Goal: Transaction & Acquisition: Obtain resource

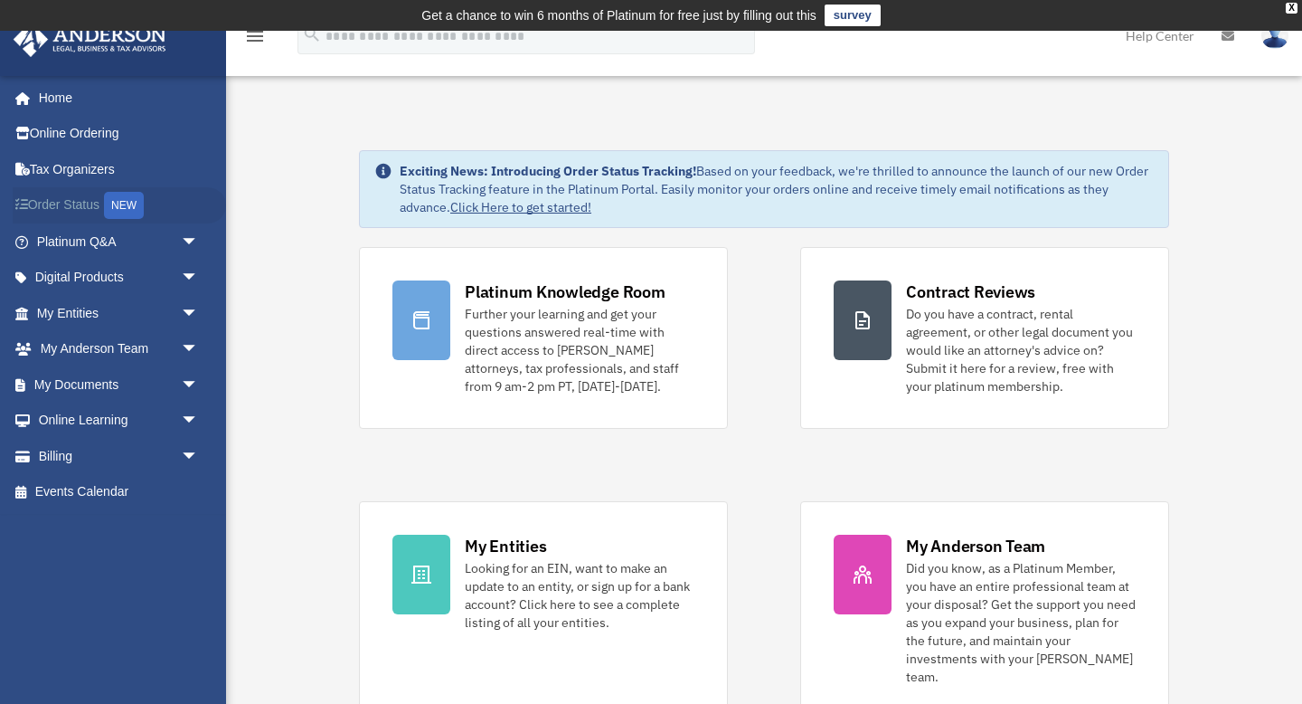
click at [91, 207] on link "Order Status NEW" at bounding box center [119, 205] width 213 height 37
click at [102, 313] on link "My Entities arrow_drop_down" at bounding box center [119, 313] width 213 height 36
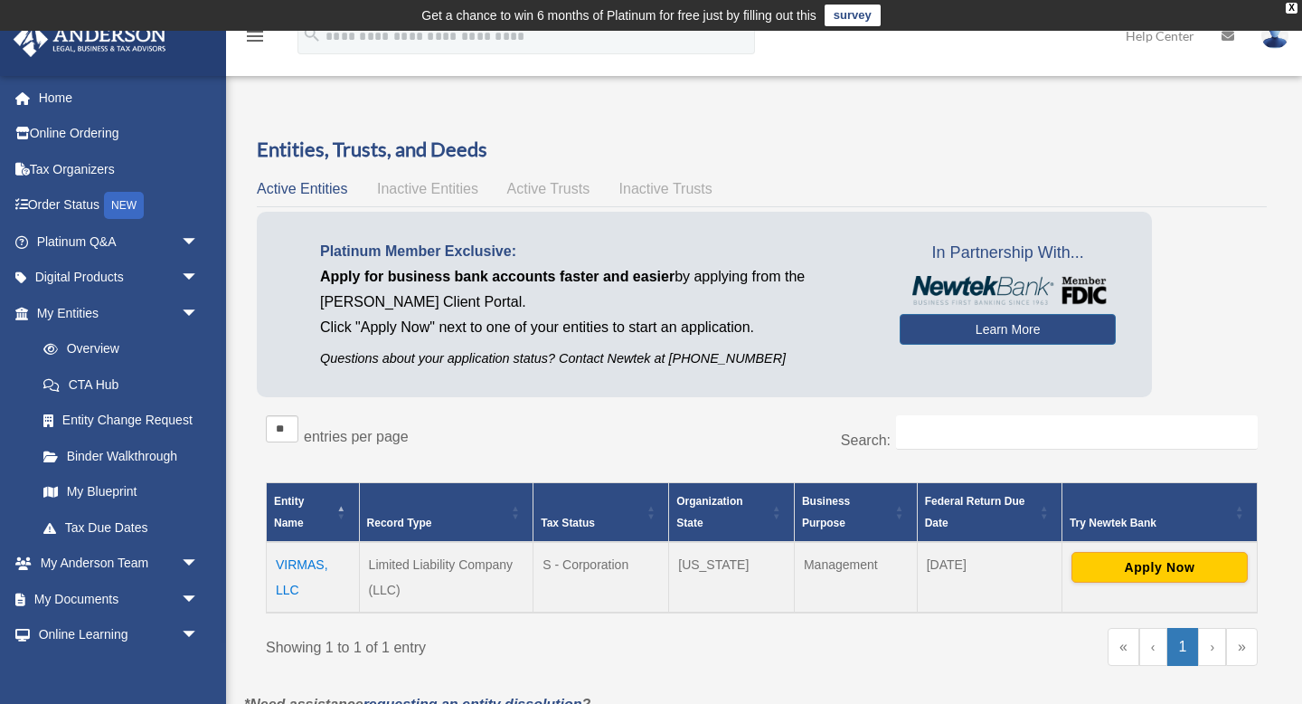
scroll to position [7, 0]
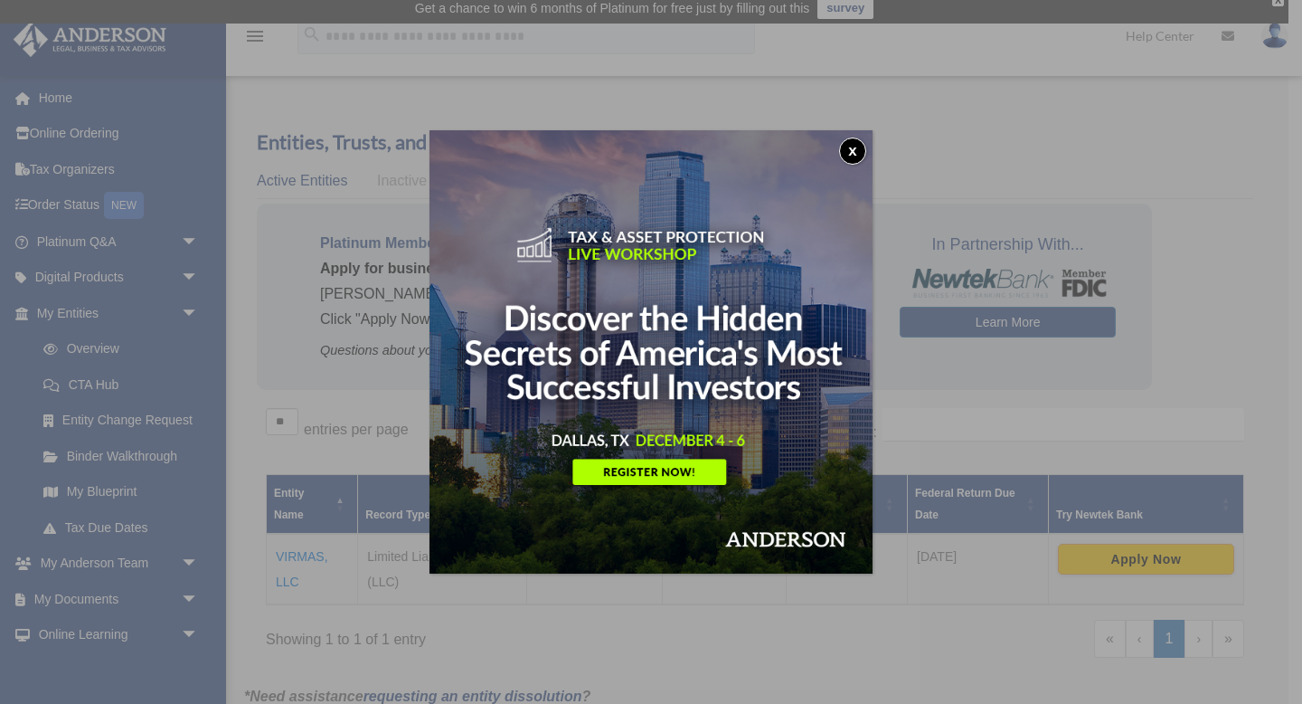
click at [851, 153] on button "x" at bounding box center [852, 150] width 27 height 27
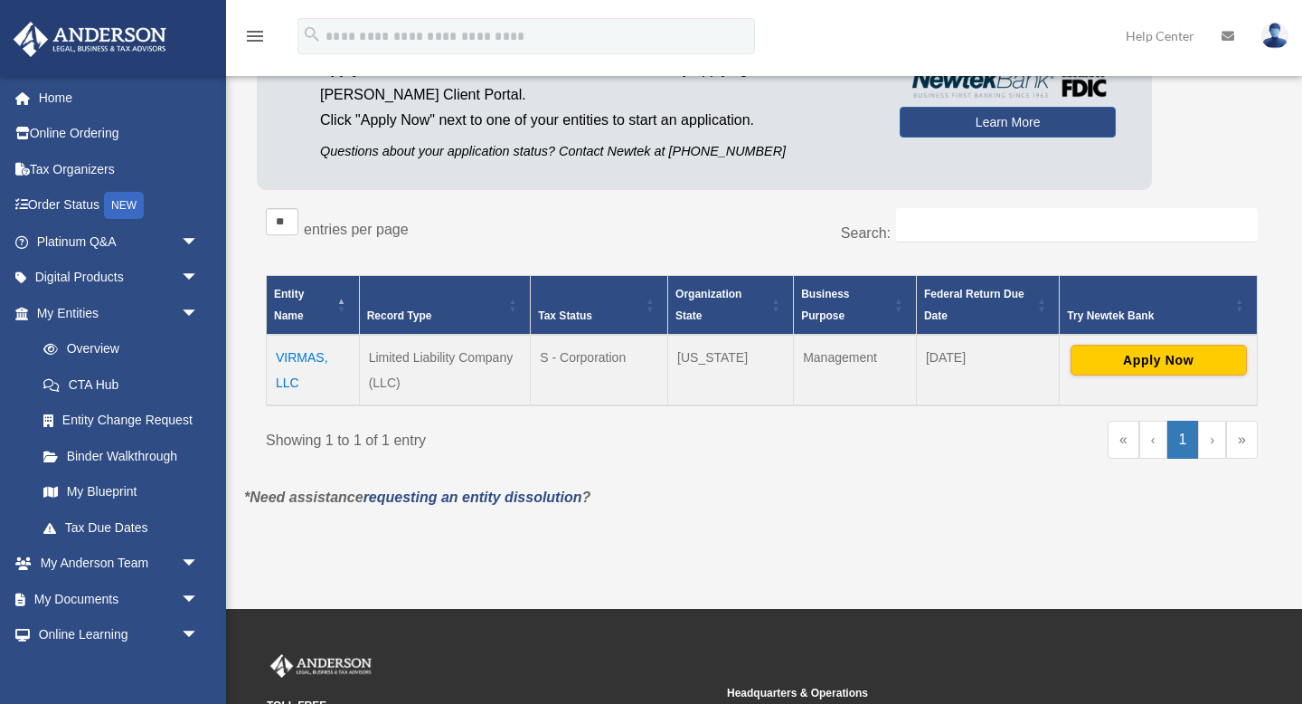
scroll to position [237, 0]
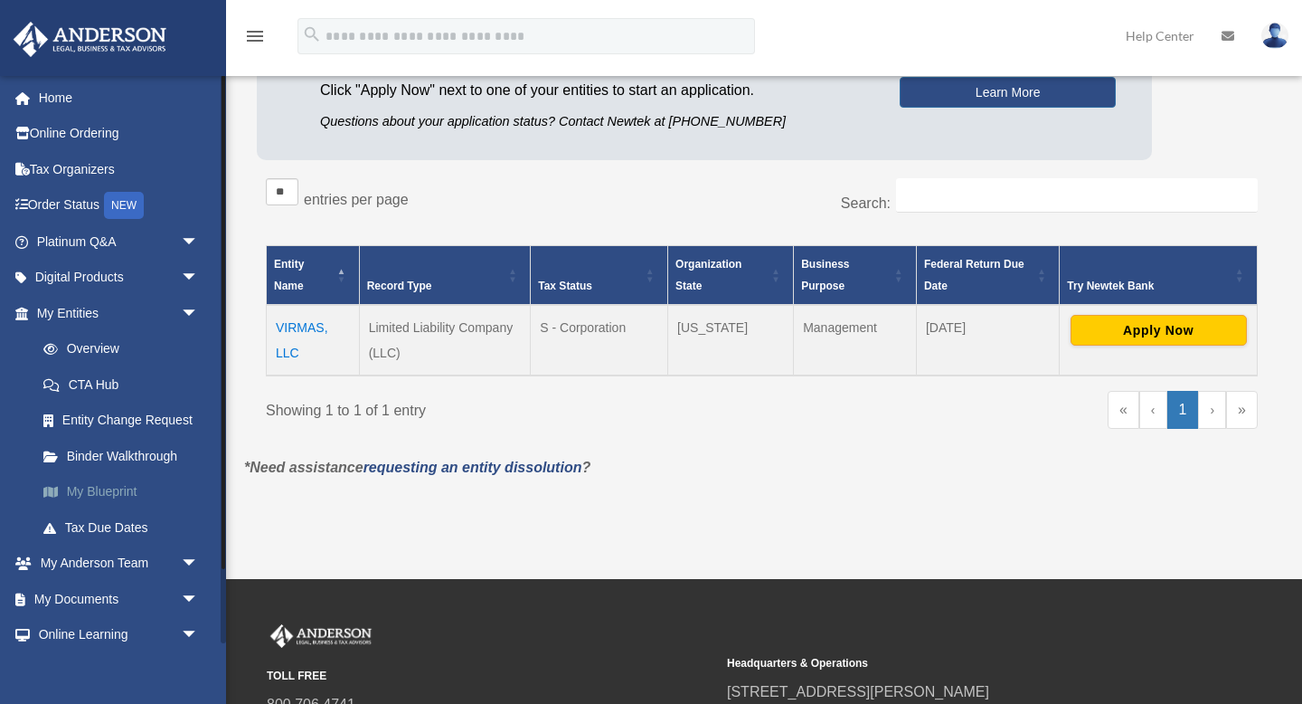
click at [93, 490] on link "My Blueprint" at bounding box center [125, 492] width 201 height 36
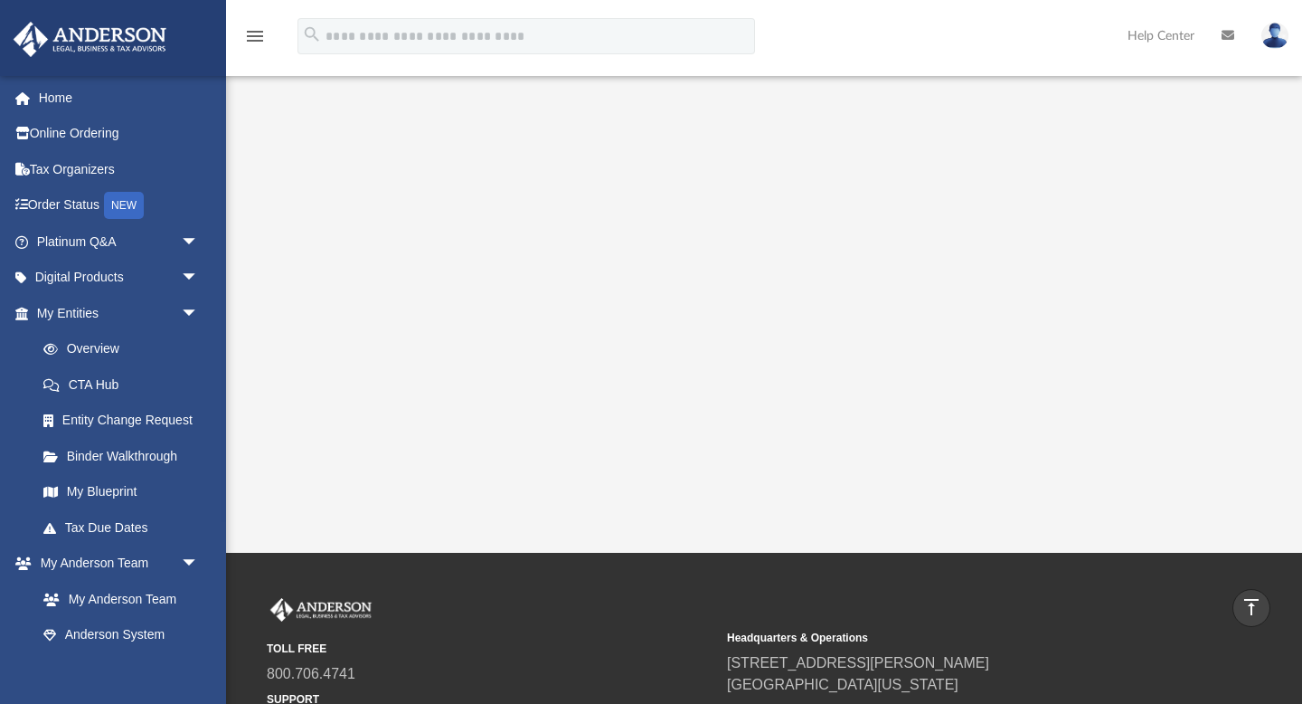
scroll to position [357, 0]
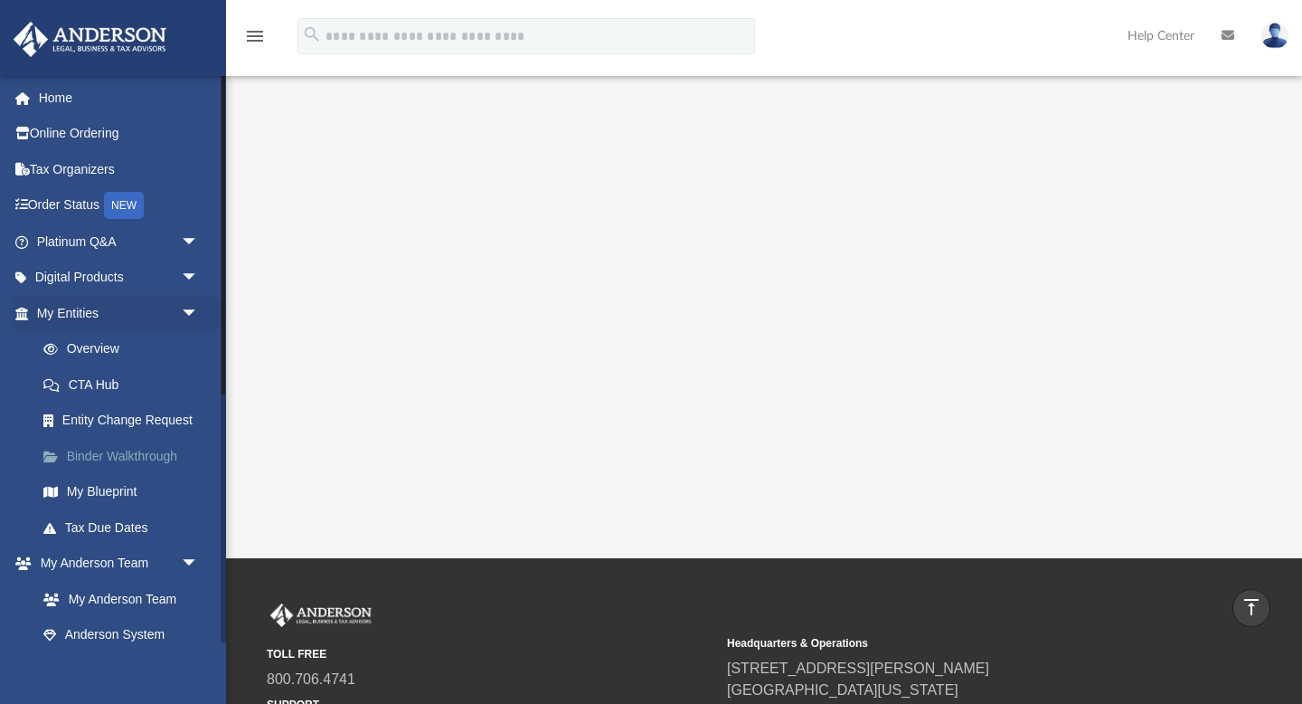
click at [129, 453] on link "Binder Walkthrough" at bounding box center [125, 456] width 201 height 36
click at [121, 523] on link "Tax Due Dates" at bounding box center [125, 527] width 201 height 36
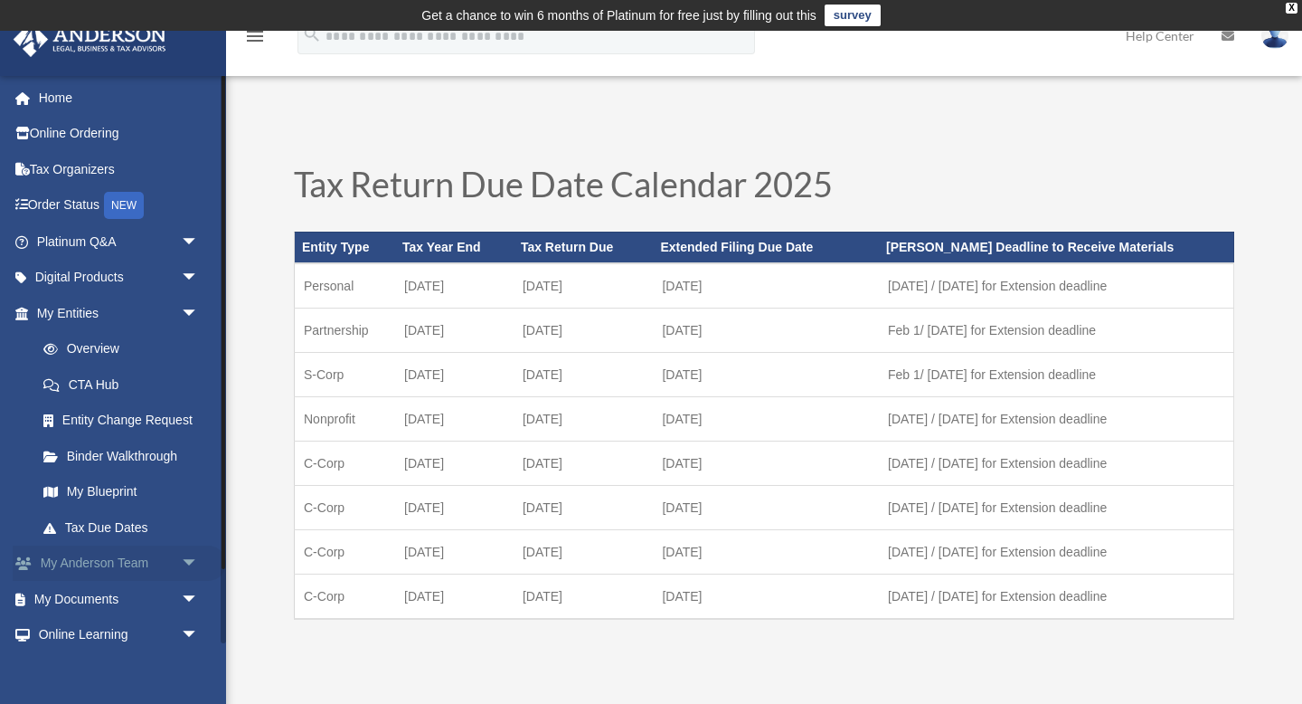
click at [126, 553] on link "My Anderson Team arrow_drop_down" at bounding box center [119, 563] width 213 height 36
click at [191, 561] on span "arrow_drop_down" at bounding box center [199, 563] width 36 height 37
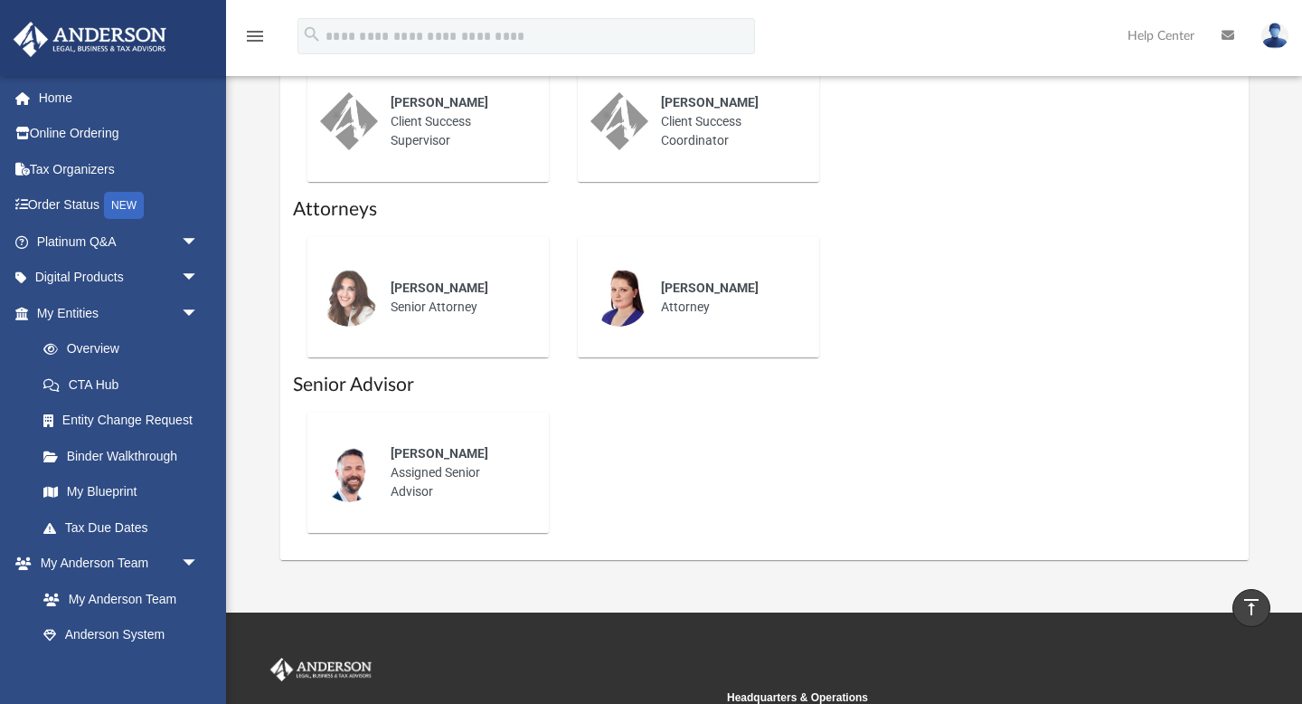
scroll to position [721, 0]
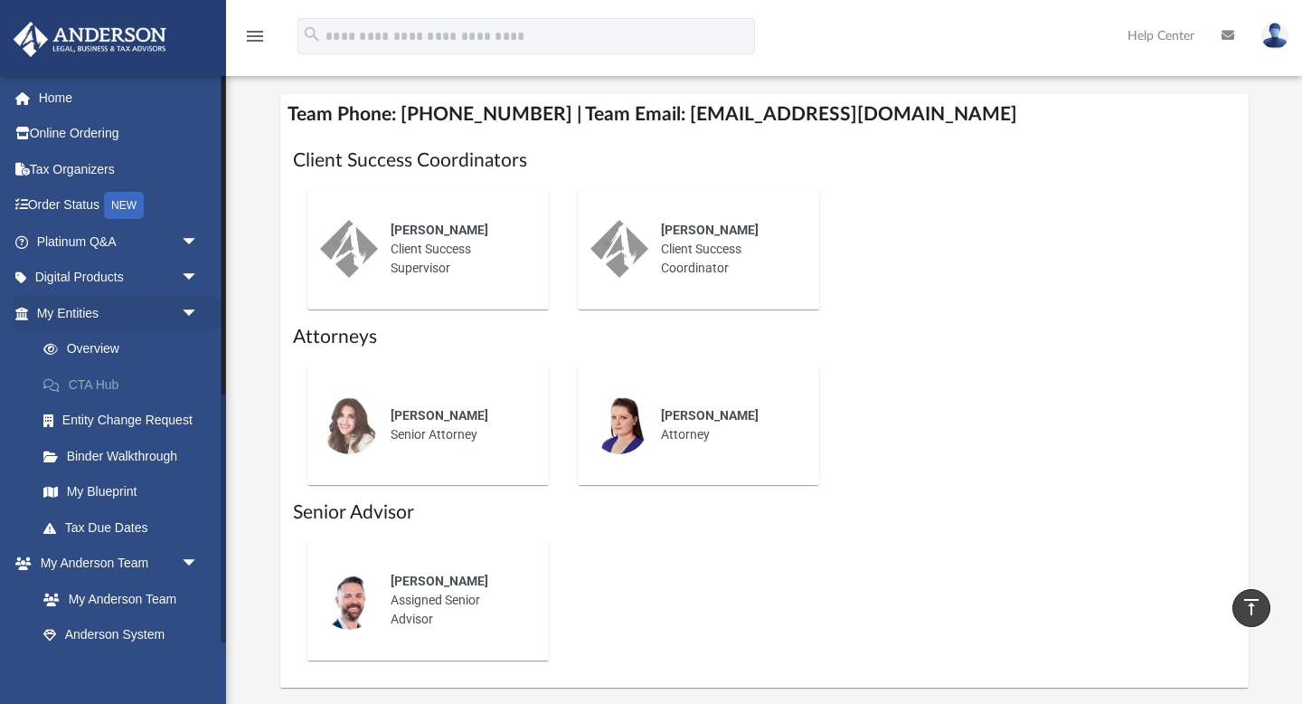
click at [97, 381] on link "CTA Hub" at bounding box center [125, 384] width 201 height 36
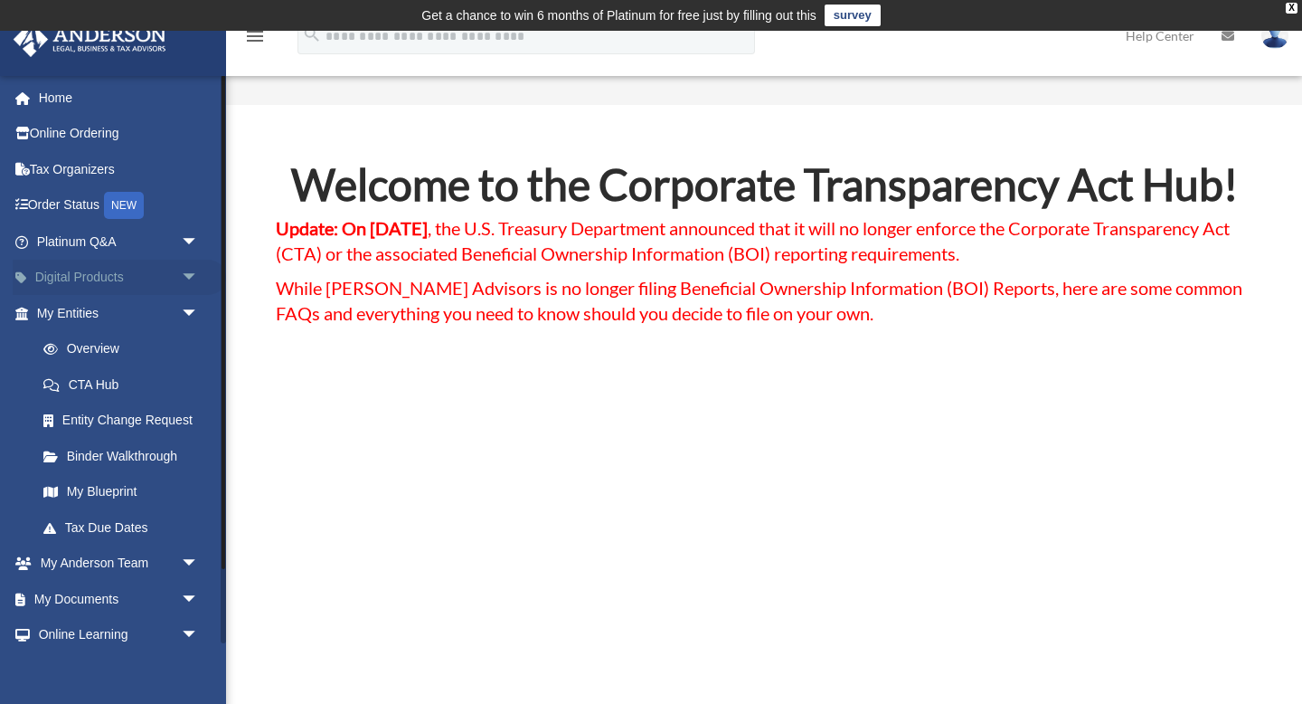
click at [88, 279] on link "Digital Products arrow_drop_down" at bounding box center [119, 278] width 213 height 36
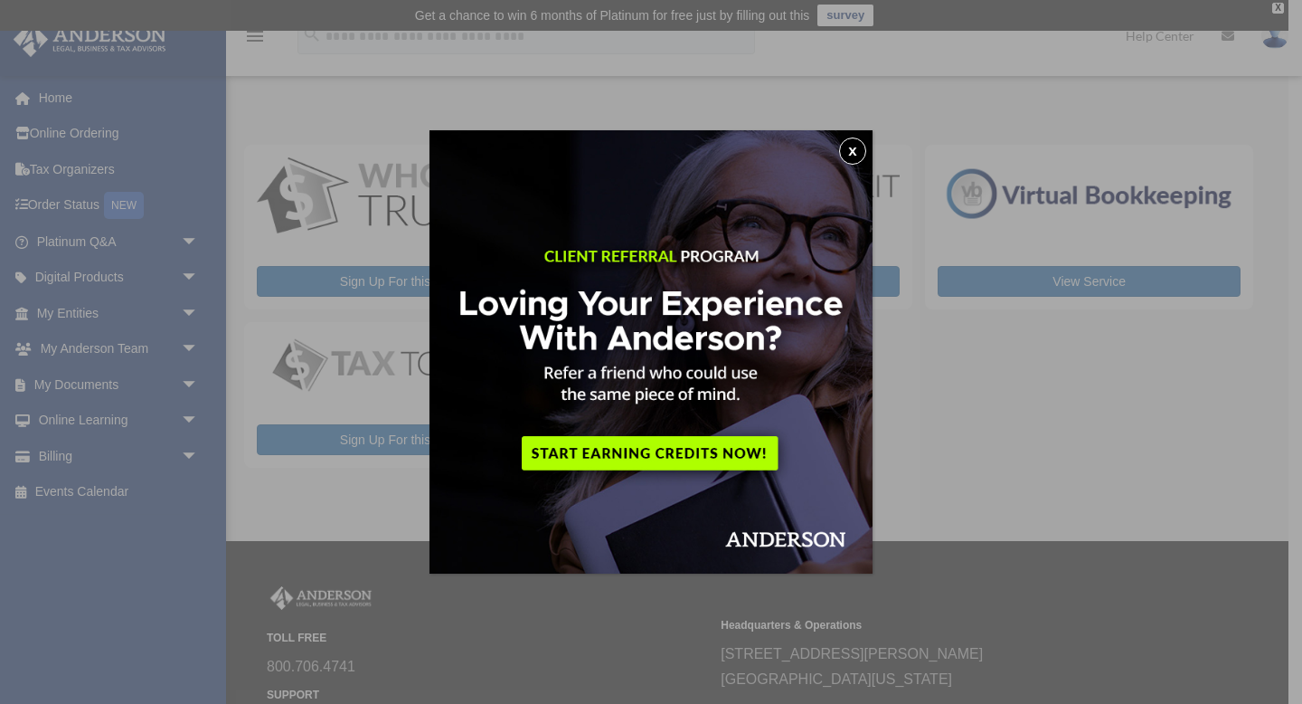
click at [858, 150] on button "x" at bounding box center [852, 150] width 27 height 27
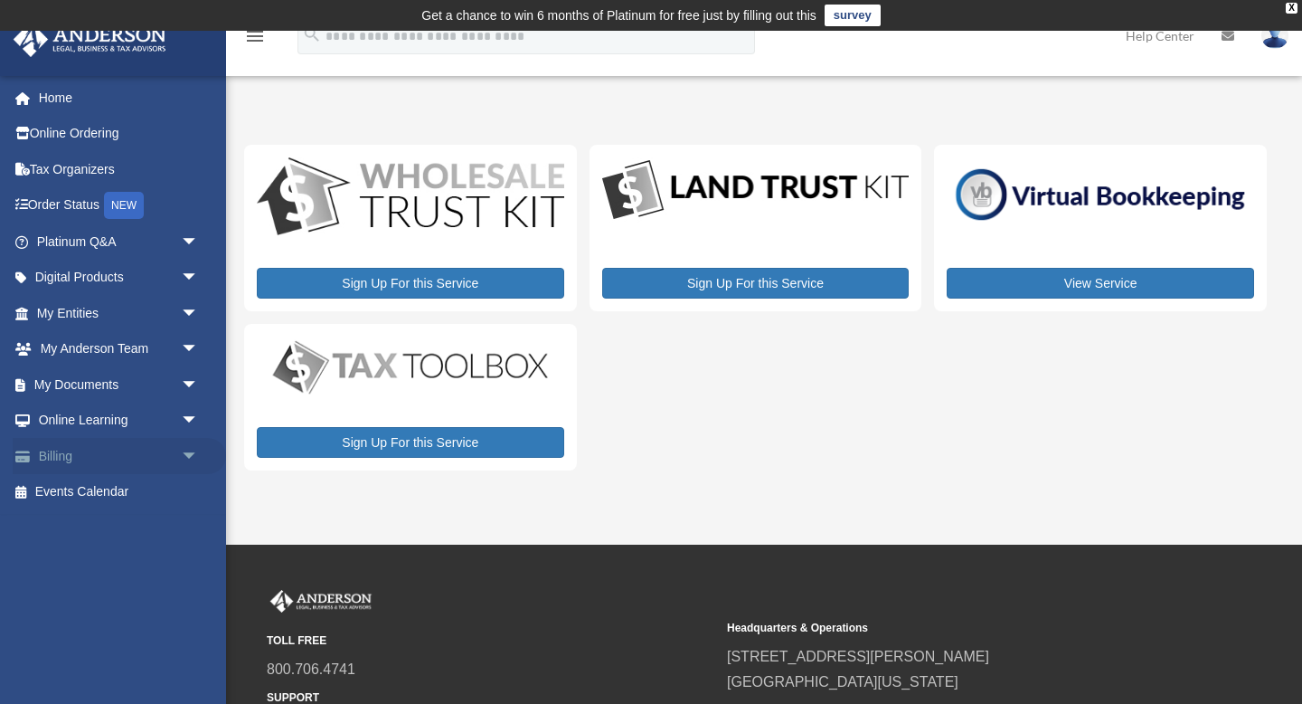
click at [70, 458] on link "Billing arrow_drop_down" at bounding box center [119, 456] width 213 height 36
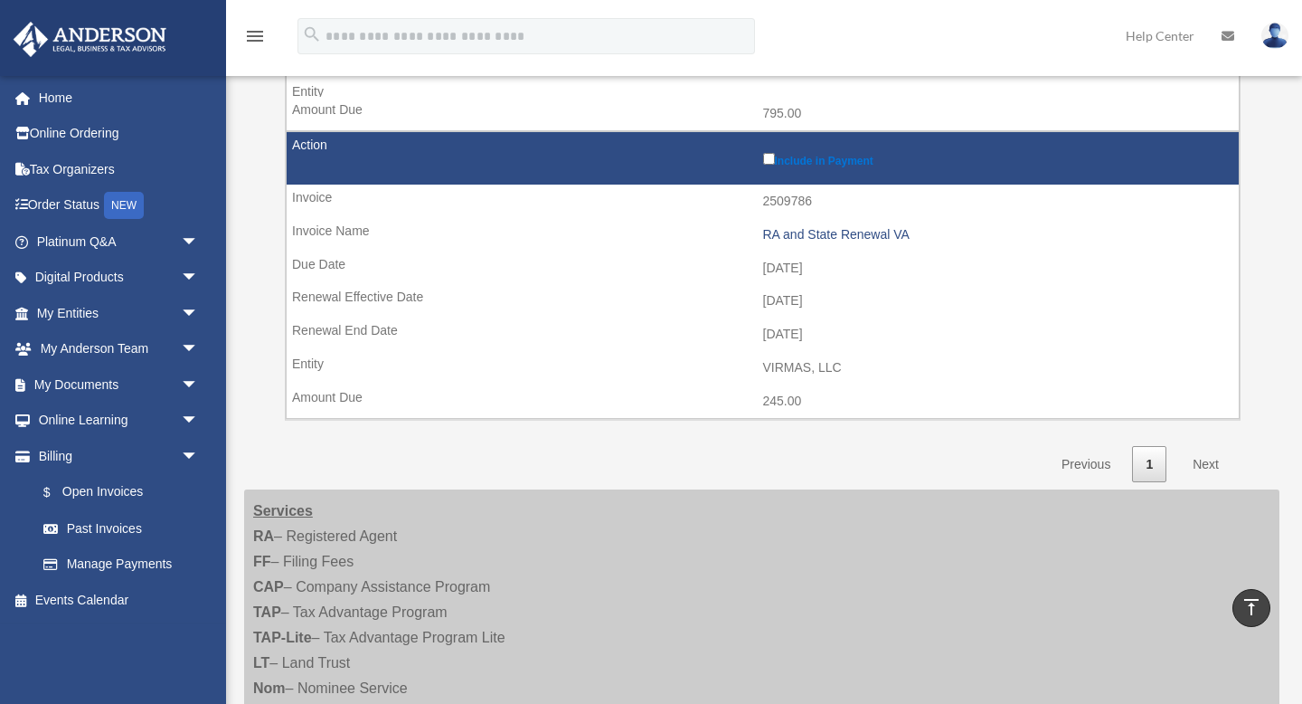
scroll to position [538, 0]
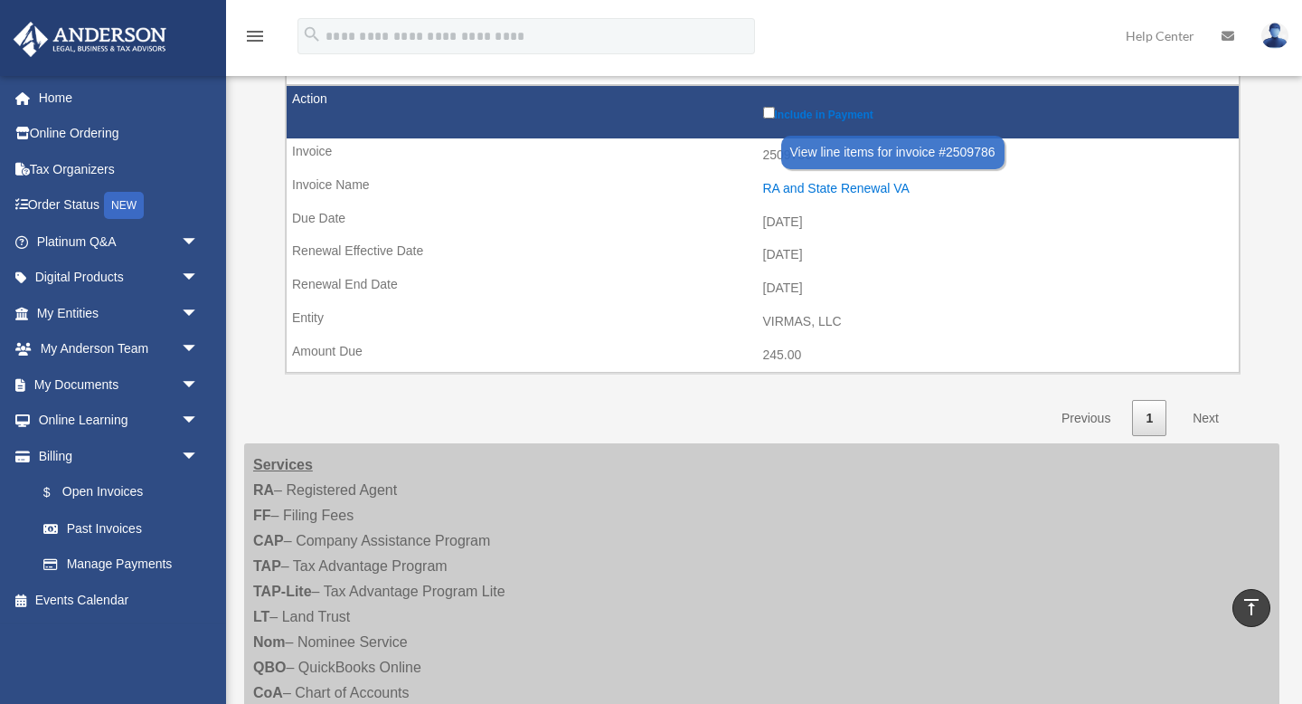
click at [776, 188] on div "RA and State Renewal VA" at bounding box center [997, 188] width 468 height 15
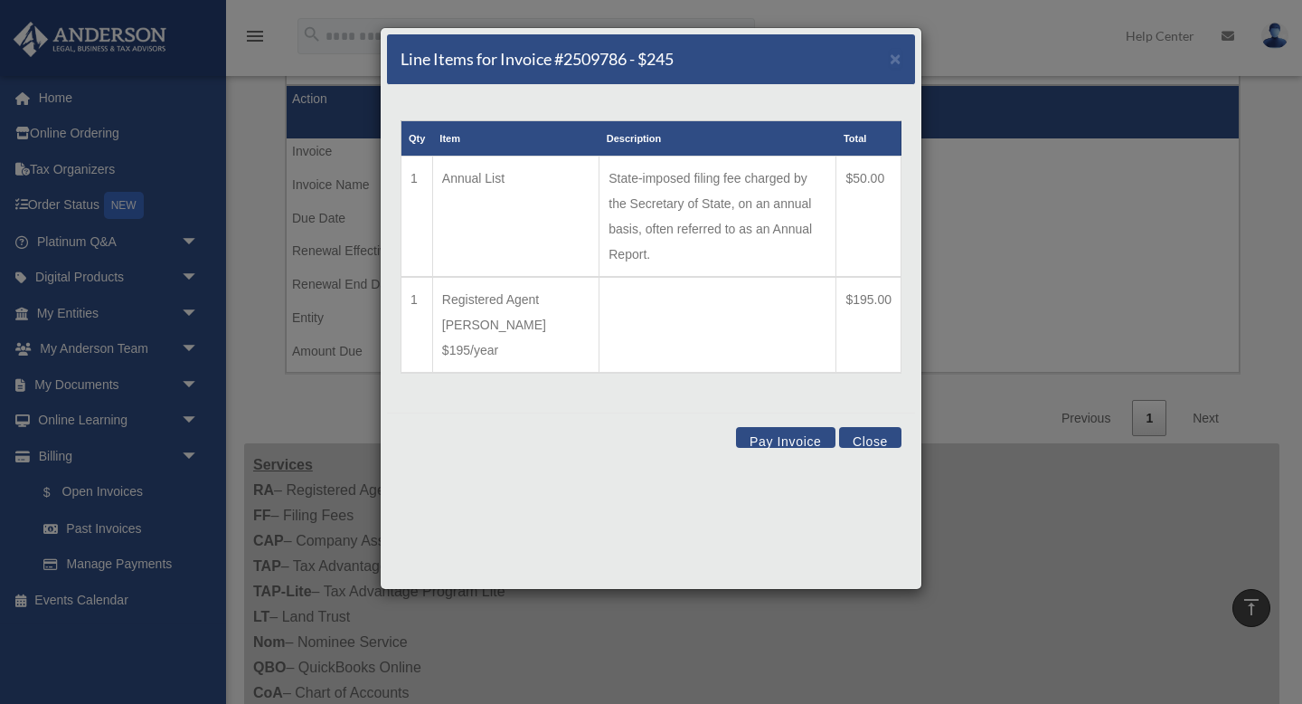
click at [880, 427] on button "Close" at bounding box center [870, 437] width 62 height 21
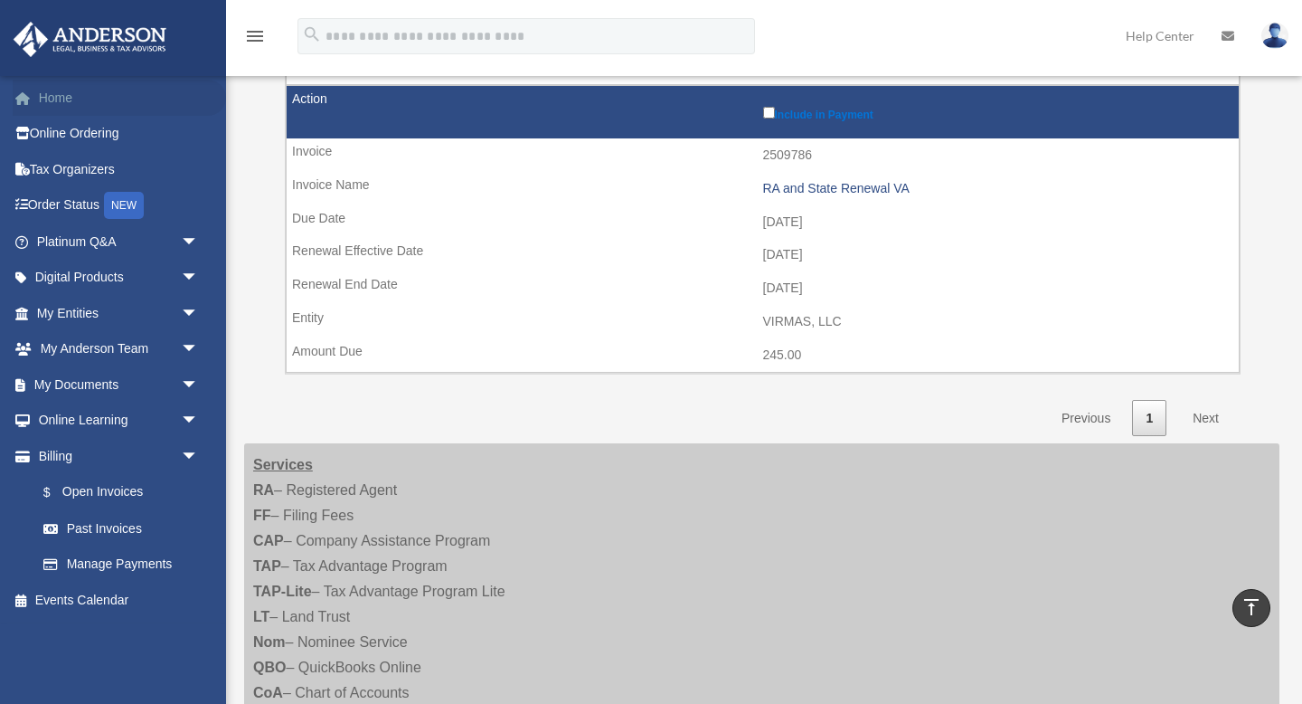
click at [86, 88] on link "Home" at bounding box center [119, 98] width 213 height 36
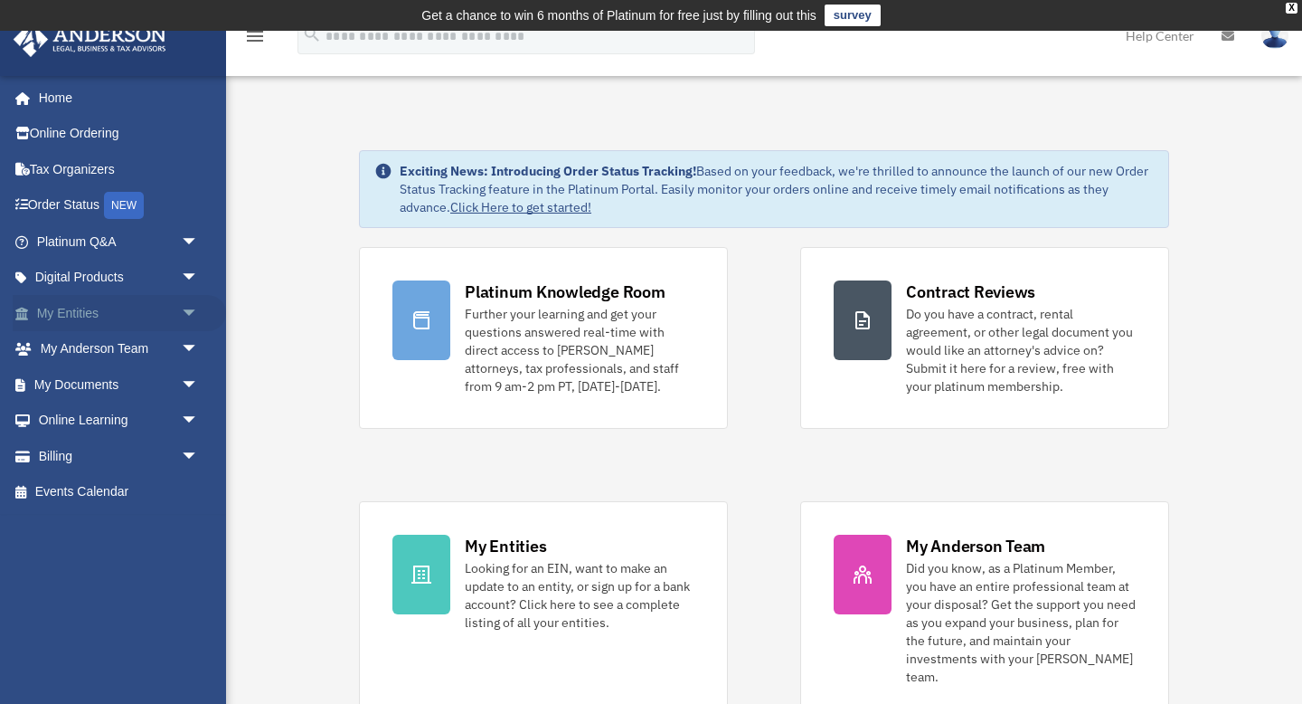
click at [103, 313] on link "My Entities arrow_drop_down" at bounding box center [119, 313] width 213 height 36
click at [190, 306] on span "arrow_drop_down" at bounding box center [199, 313] width 36 height 37
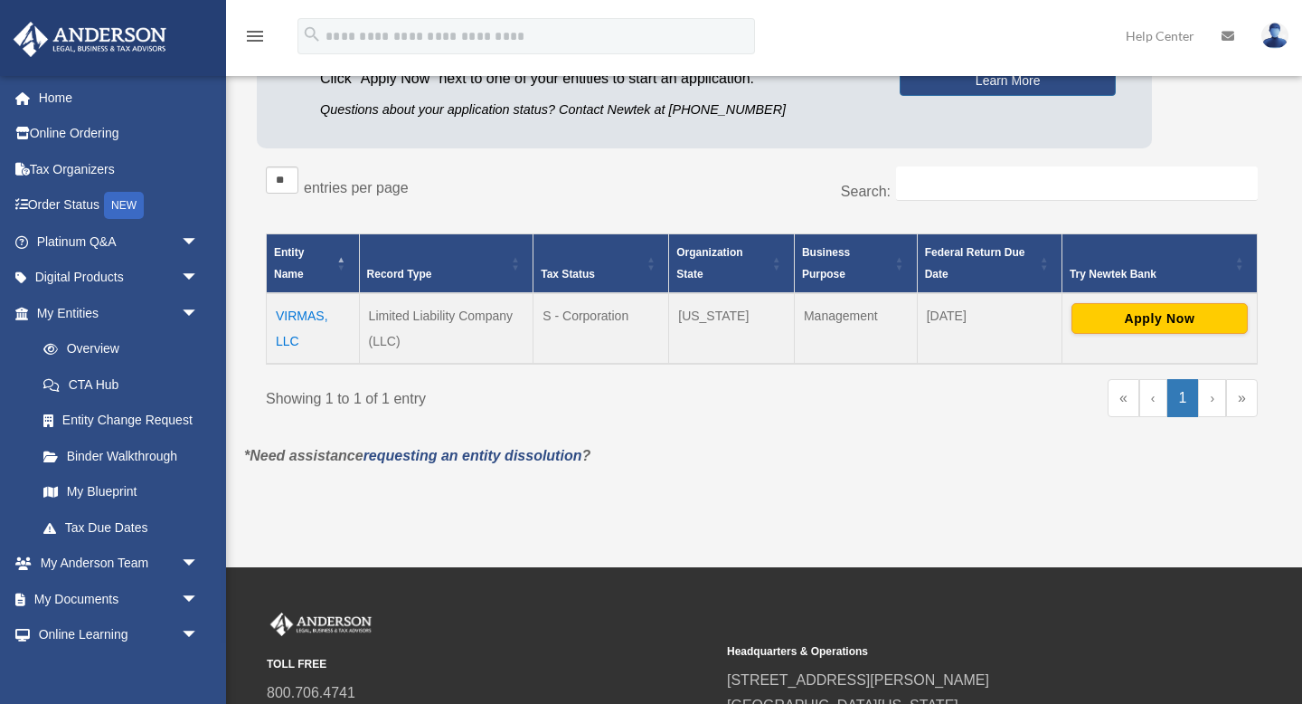
scroll to position [252, 0]
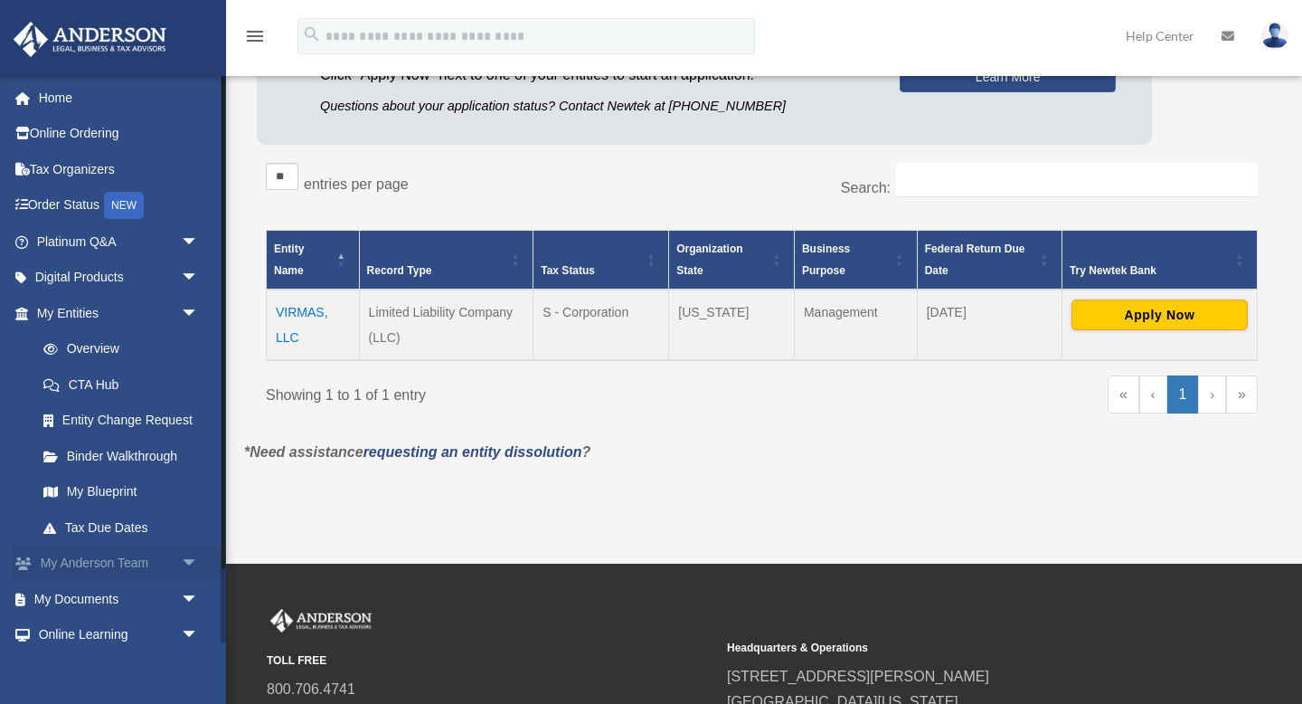
click at [83, 557] on link "My Anderson Team arrow_drop_down" at bounding box center [119, 563] width 213 height 36
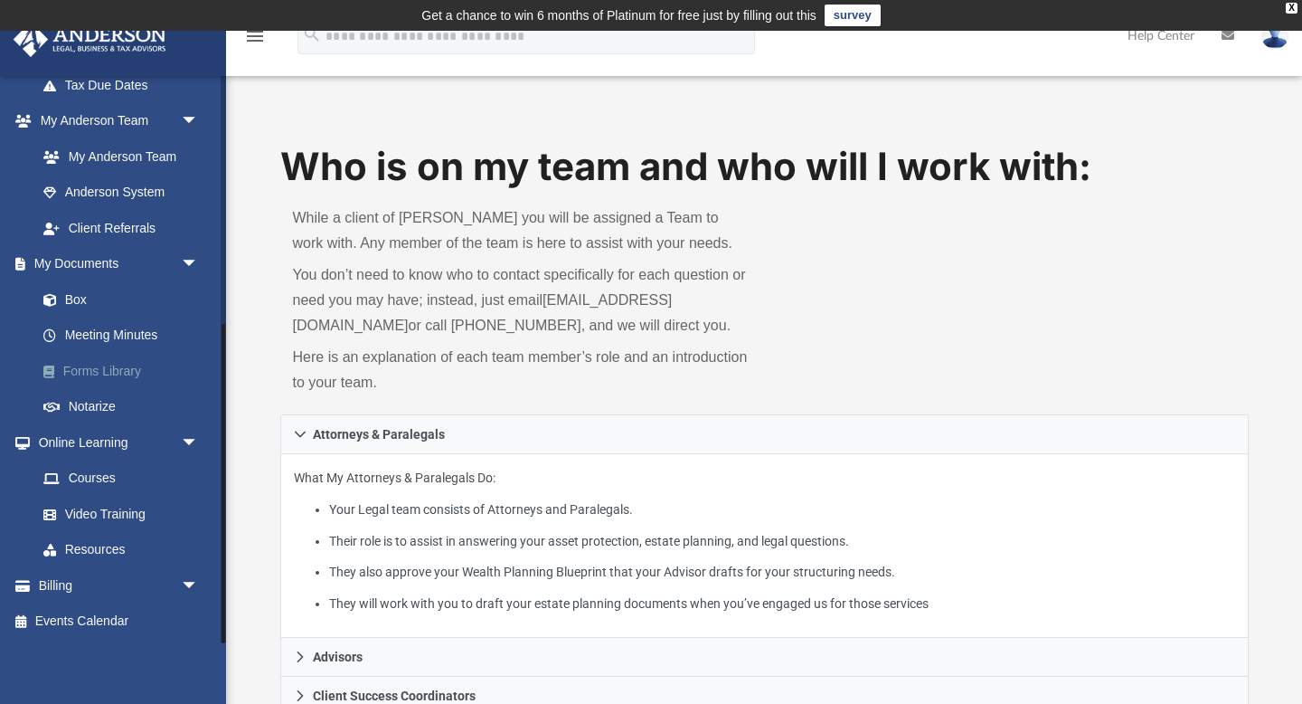
click at [131, 368] on link "Forms Library" at bounding box center [125, 371] width 201 height 36
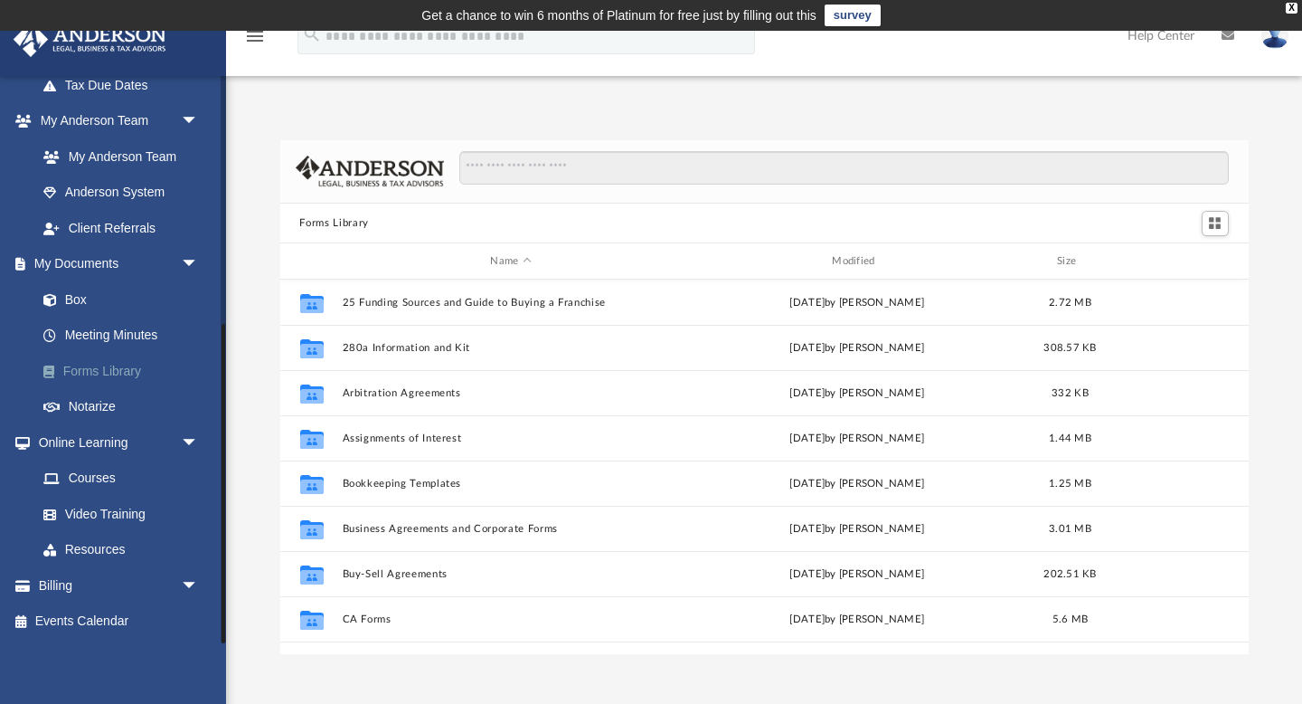
scroll to position [411, 969]
click at [119, 373] on link "Forms Library" at bounding box center [125, 371] width 201 height 36
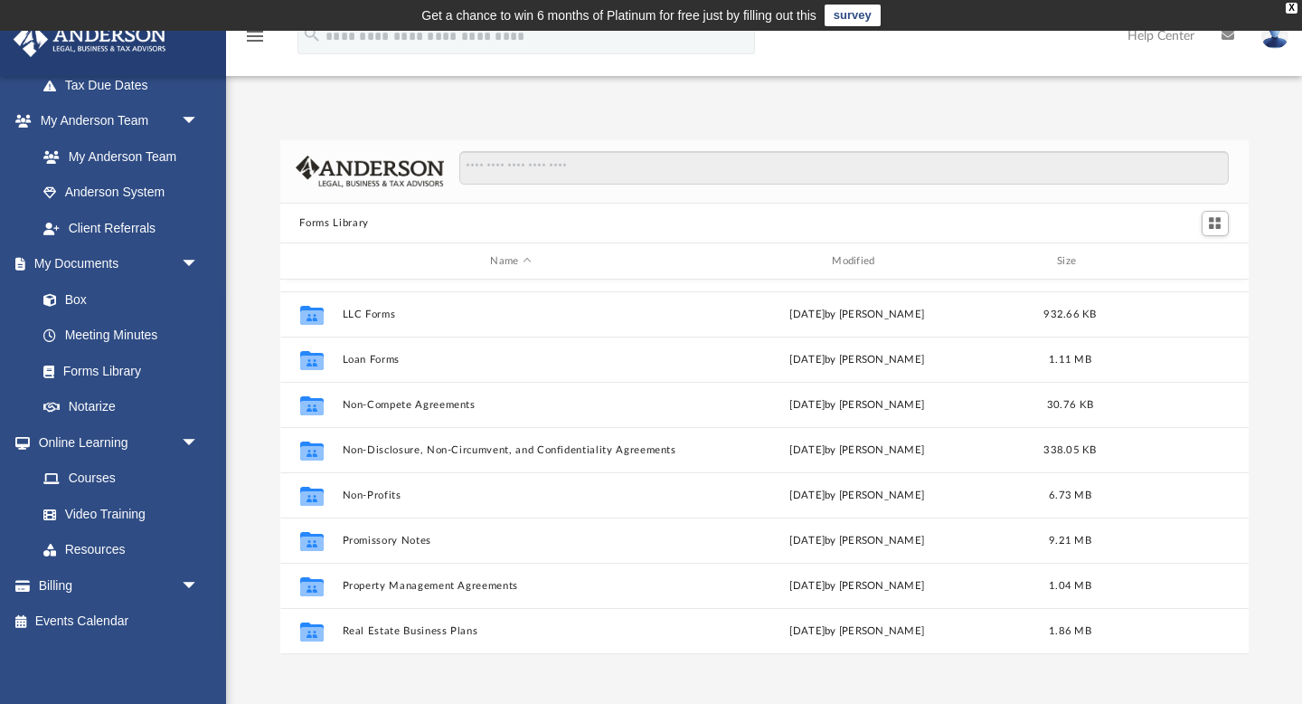
scroll to position [882, 0]
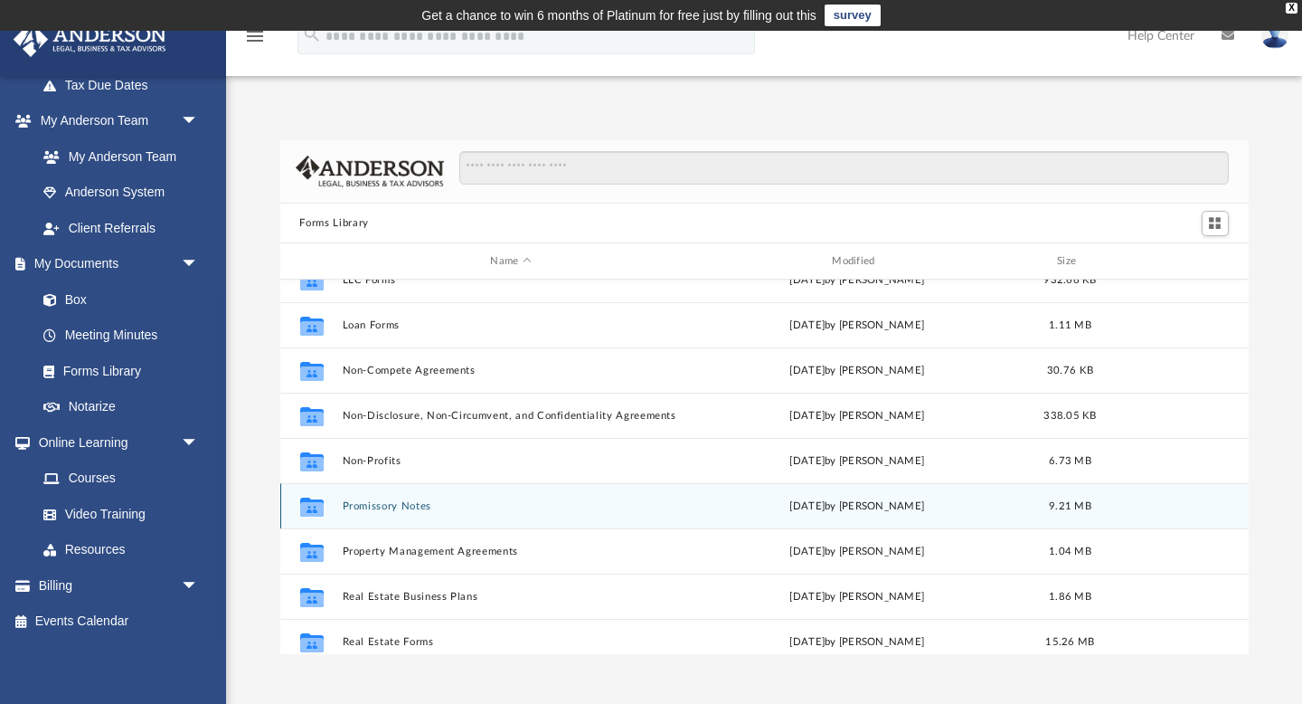
click at [409, 505] on button "Promissory Notes" at bounding box center [511, 506] width 338 height 12
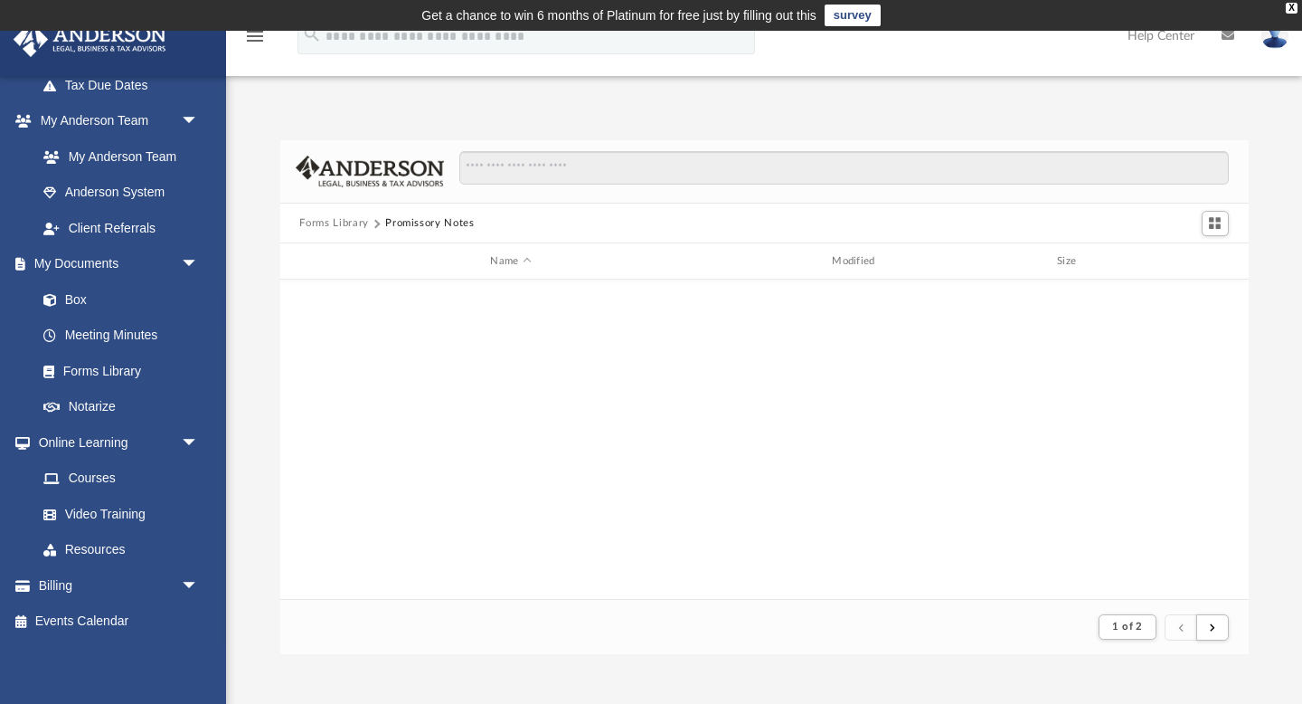
scroll to position [1, 1]
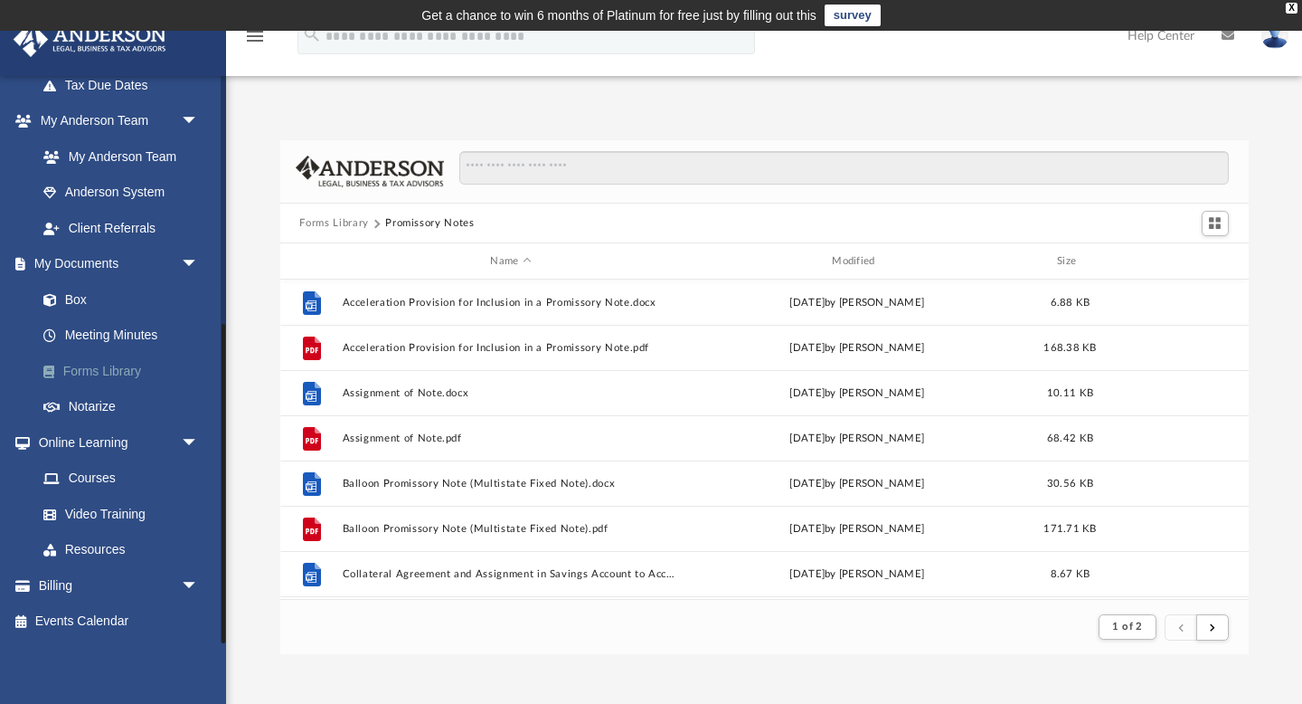
click at [107, 374] on link "Forms Library" at bounding box center [125, 371] width 201 height 36
click at [123, 368] on link "Forms Library" at bounding box center [125, 371] width 201 height 36
click at [113, 373] on link "Forms Library" at bounding box center [125, 371] width 201 height 36
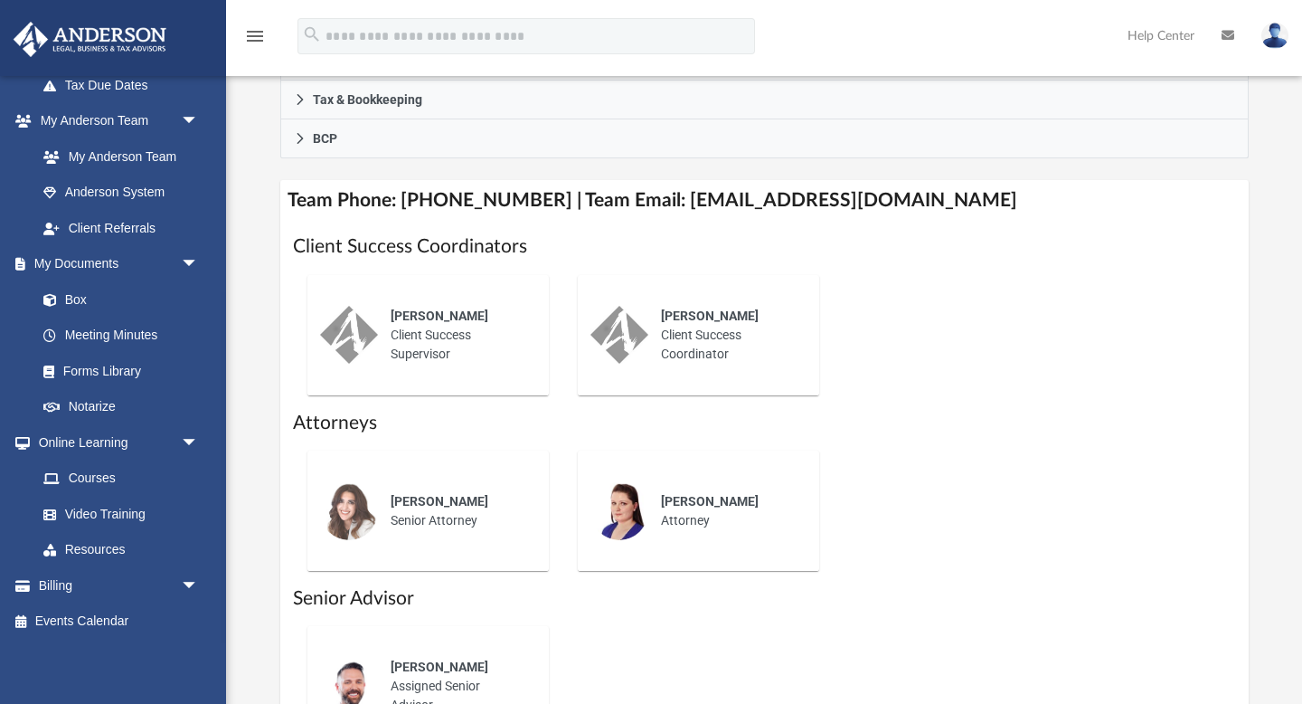
scroll to position [638, 0]
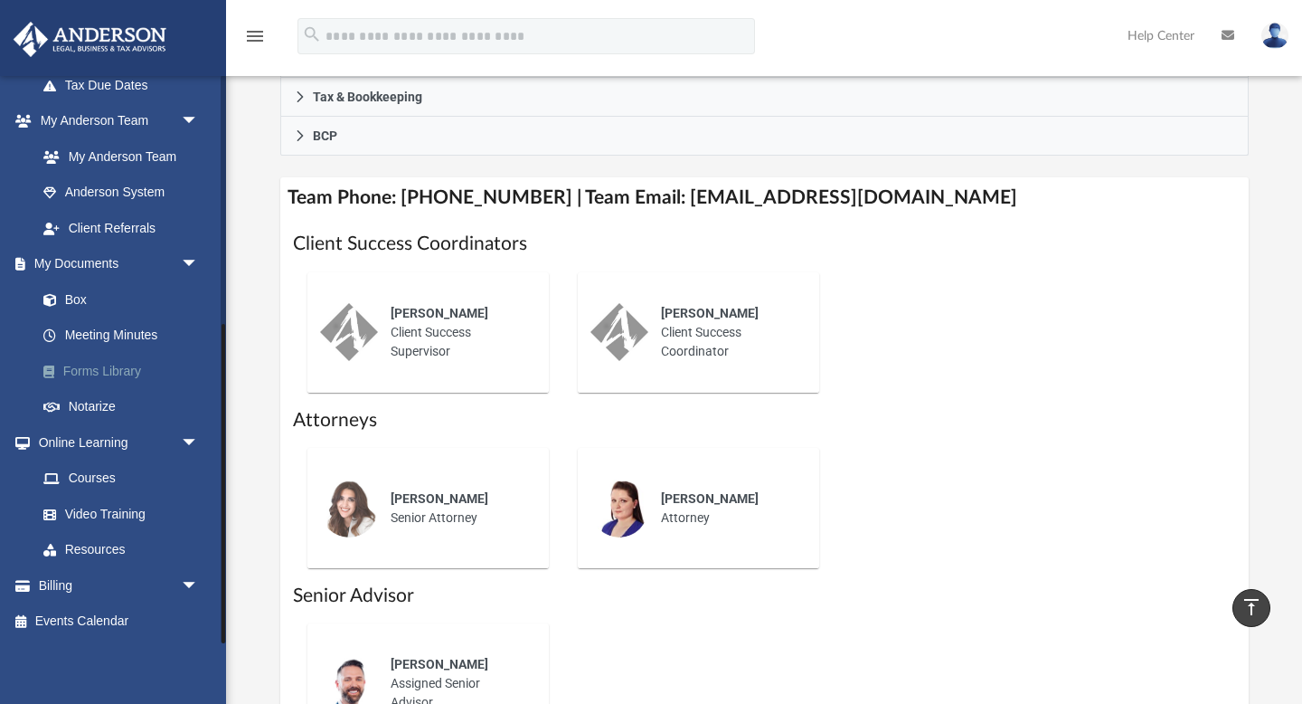
click at [121, 370] on link "Forms Library" at bounding box center [125, 371] width 201 height 36
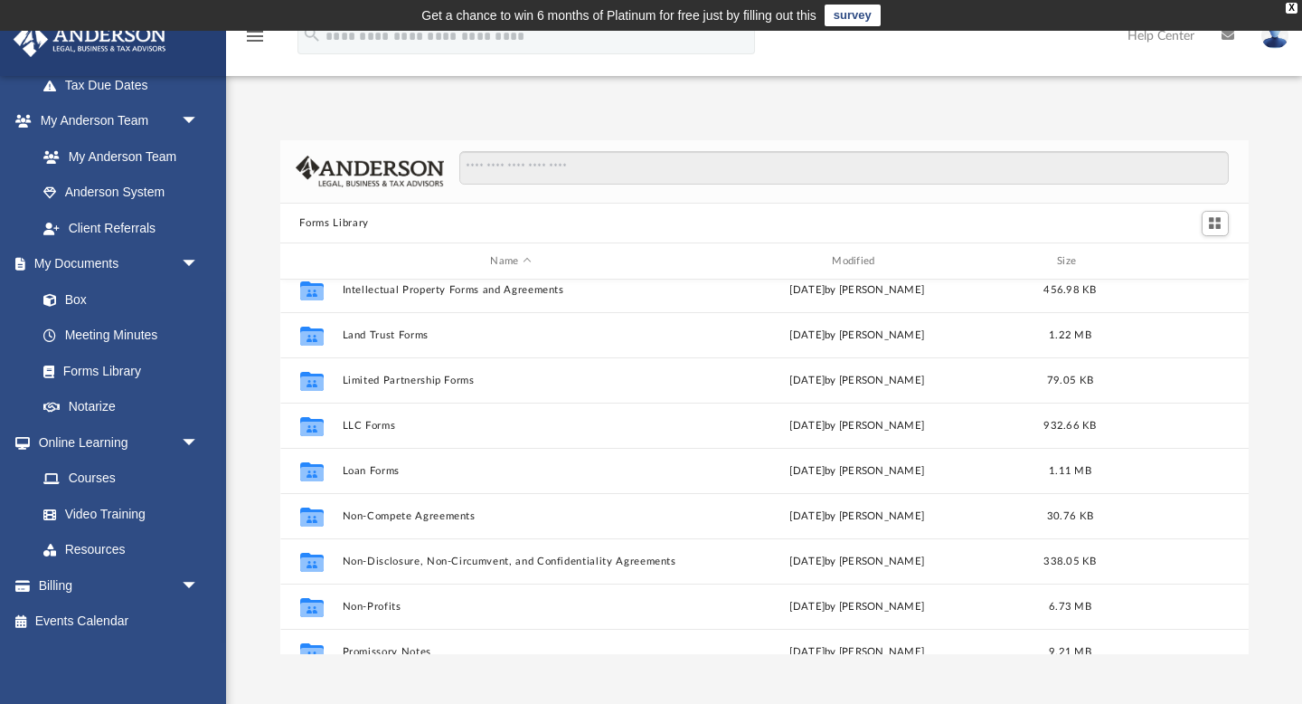
scroll to position [742, 0]
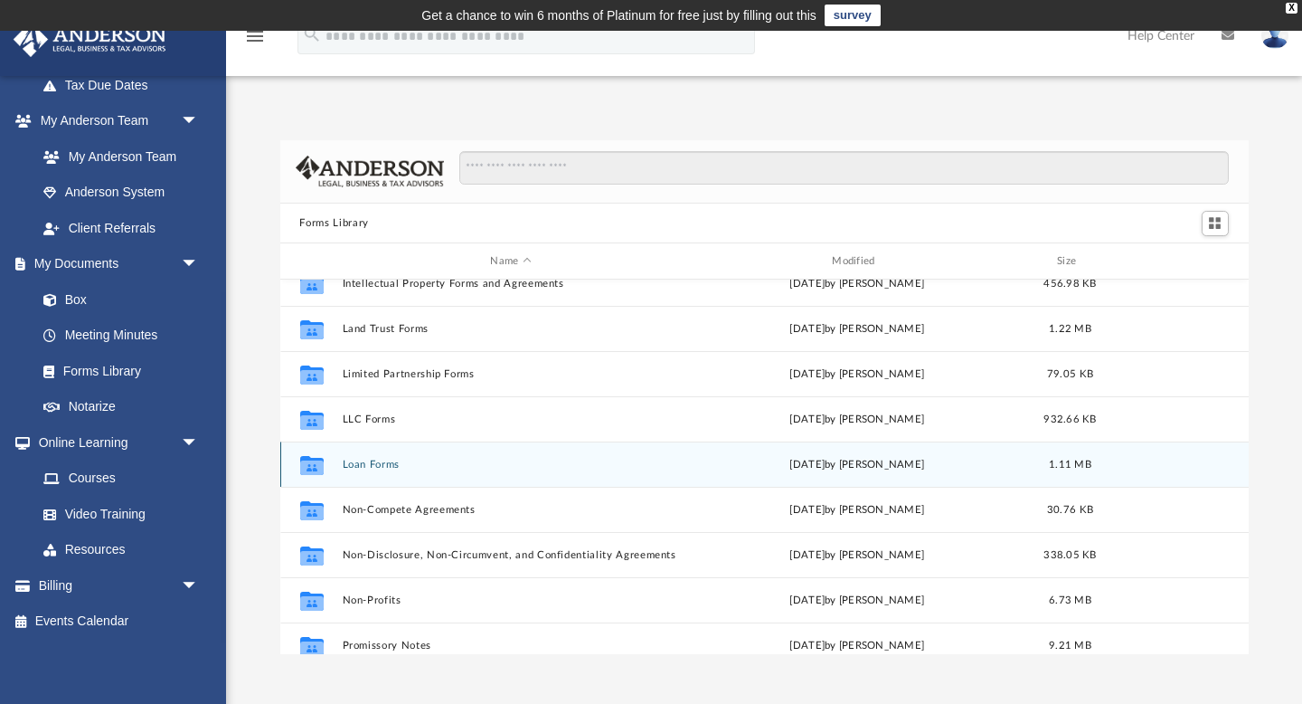
click at [374, 467] on button "Loan Forms" at bounding box center [511, 465] width 338 height 12
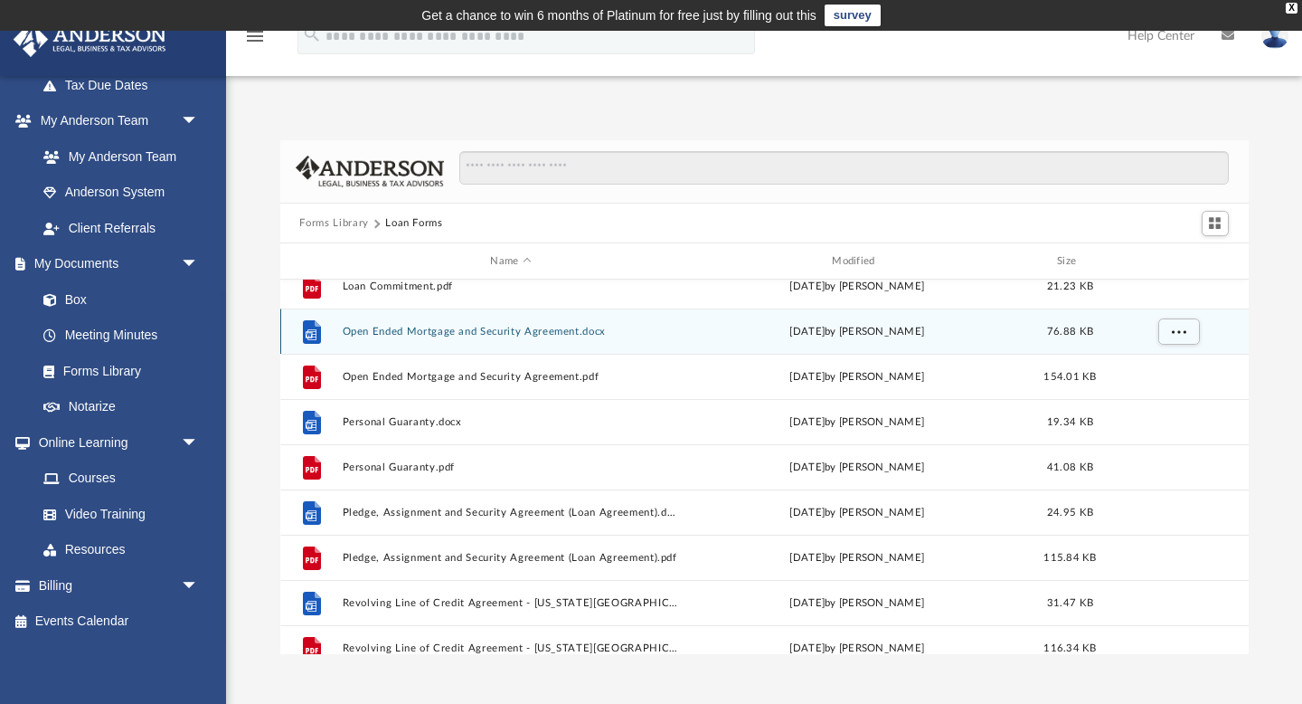
scroll to position [215, 0]
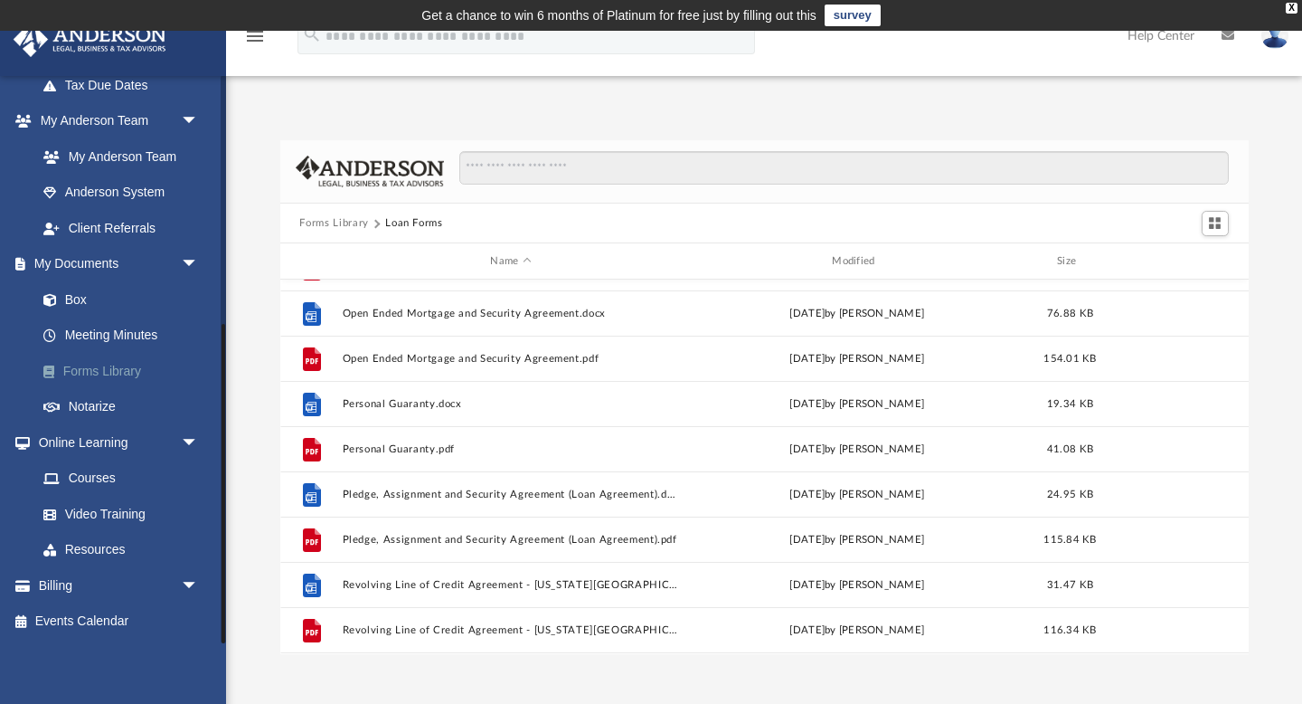
click at [109, 373] on link "Forms Library" at bounding box center [125, 371] width 201 height 36
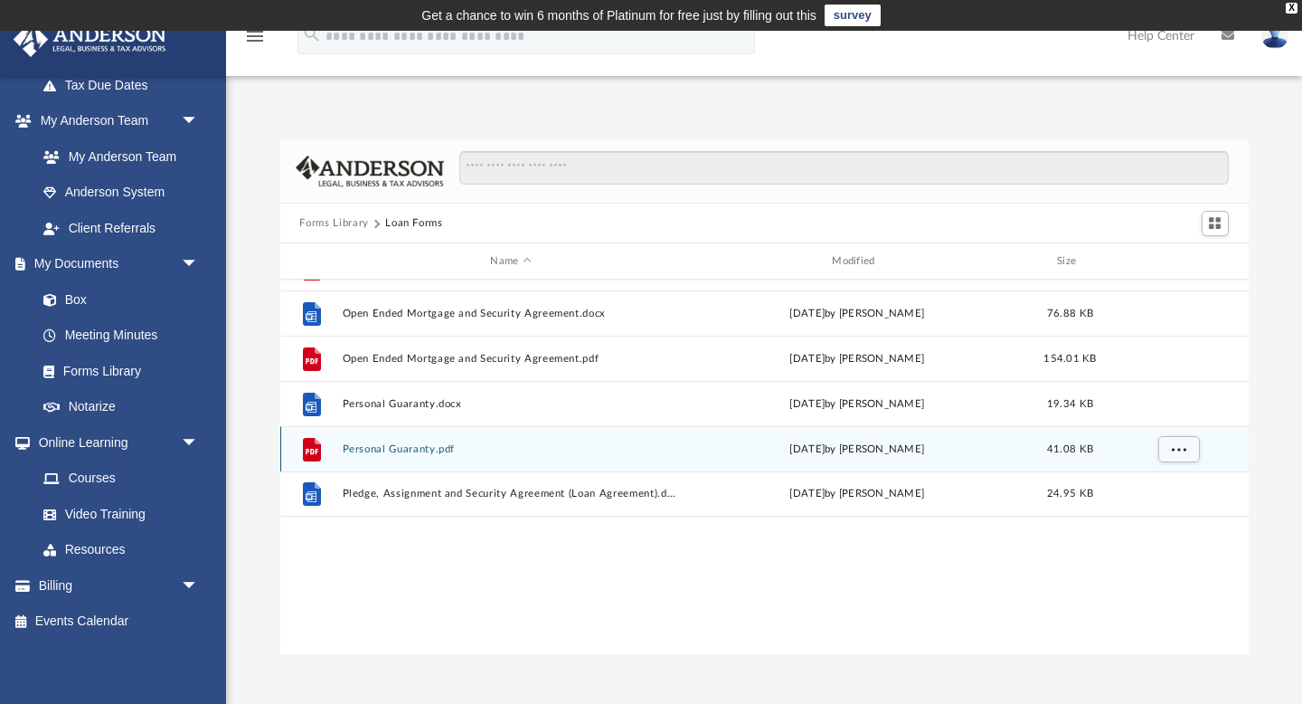
scroll to position [0, 0]
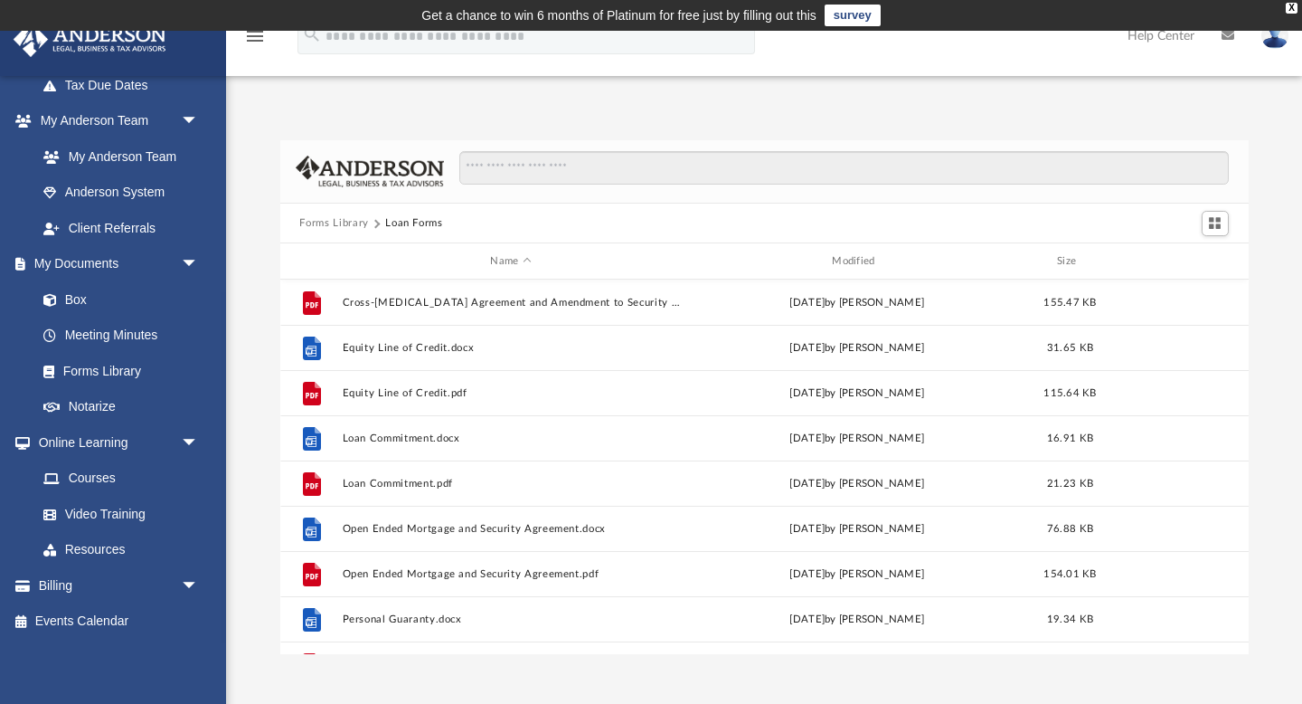
scroll to position [638, 0]
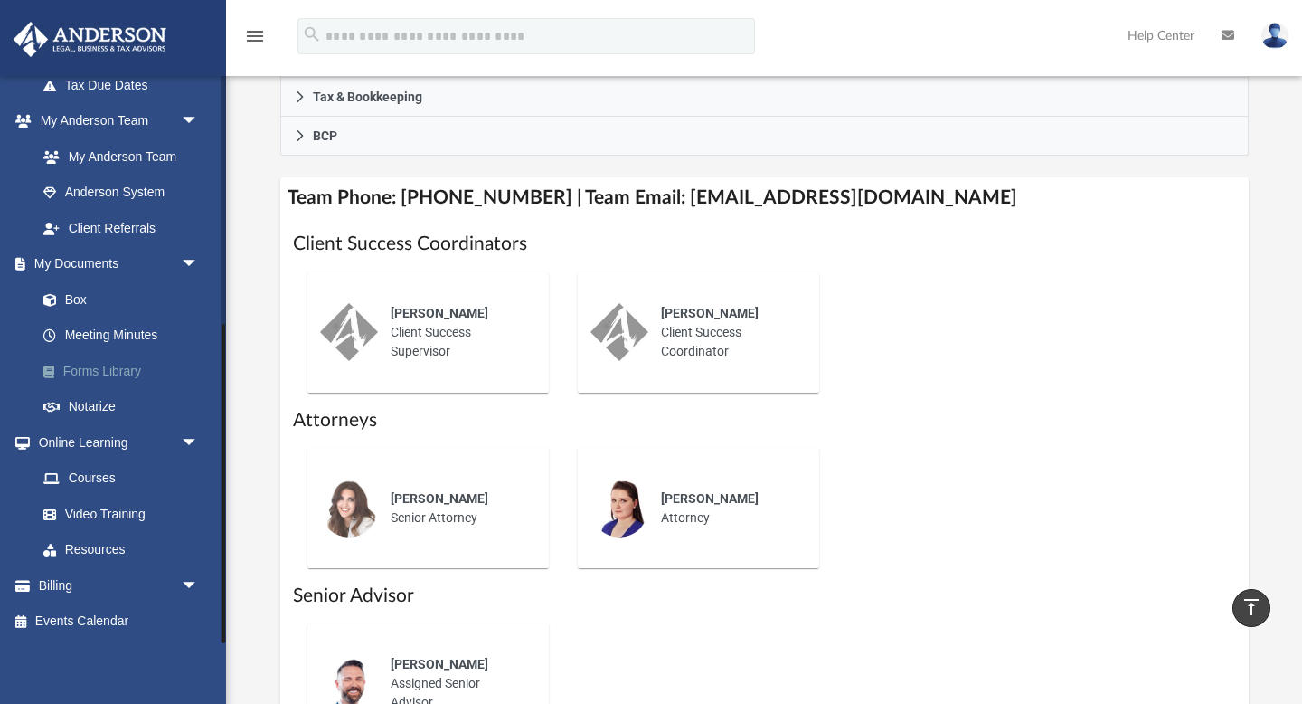
click at [113, 374] on link "Forms Library" at bounding box center [125, 371] width 201 height 36
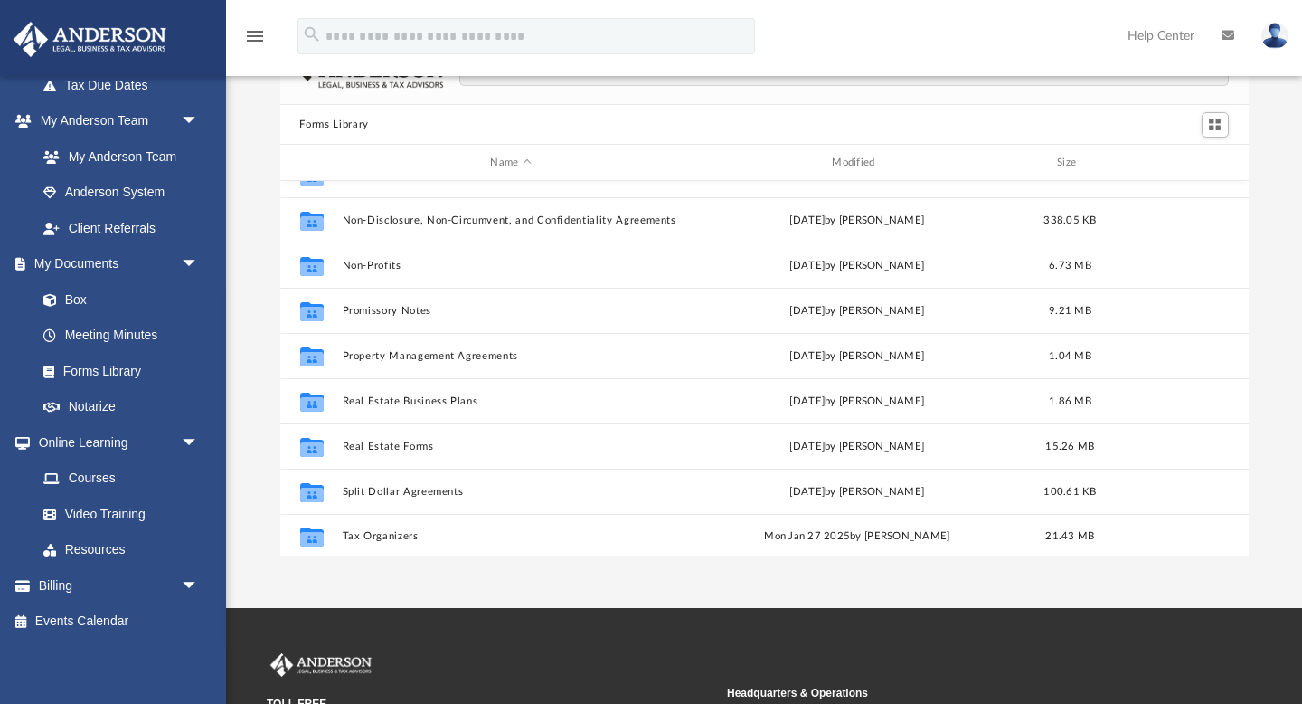
scroll to position [980, 0]
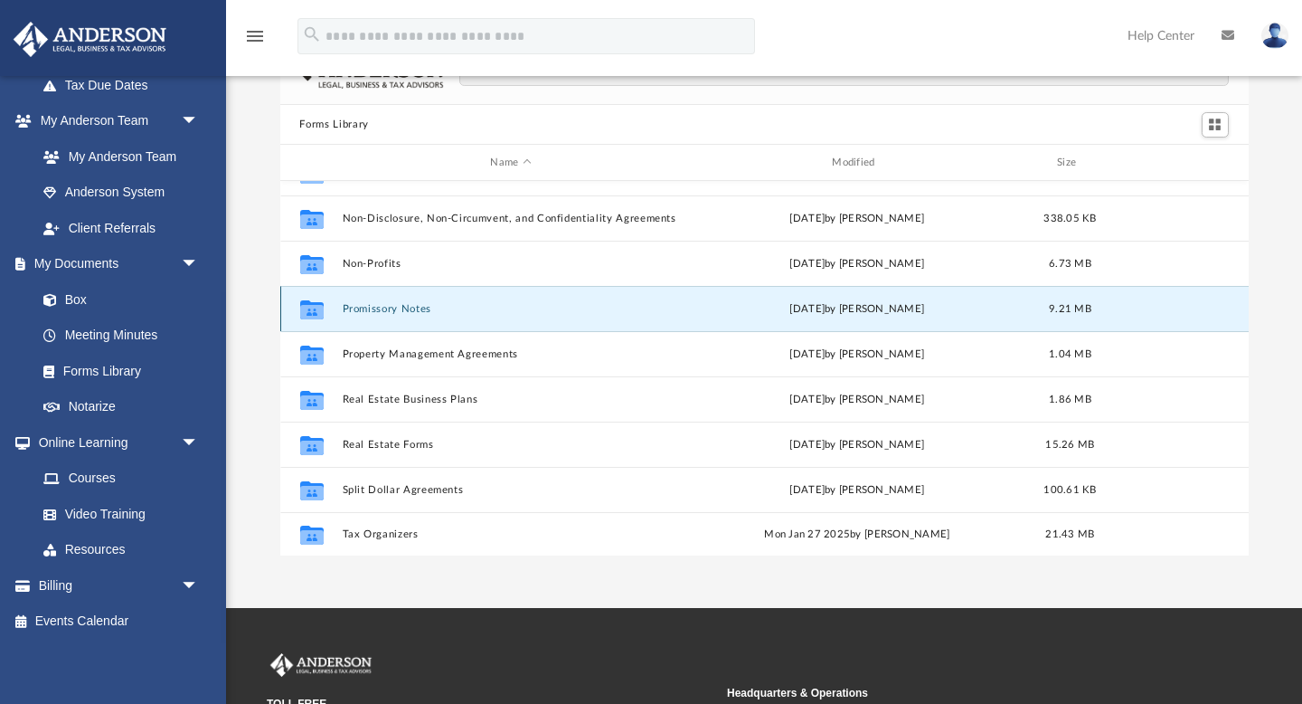
click at [402, 308] on button "Promissory Notes" at bounding box center [511, 309] width 338 height 12
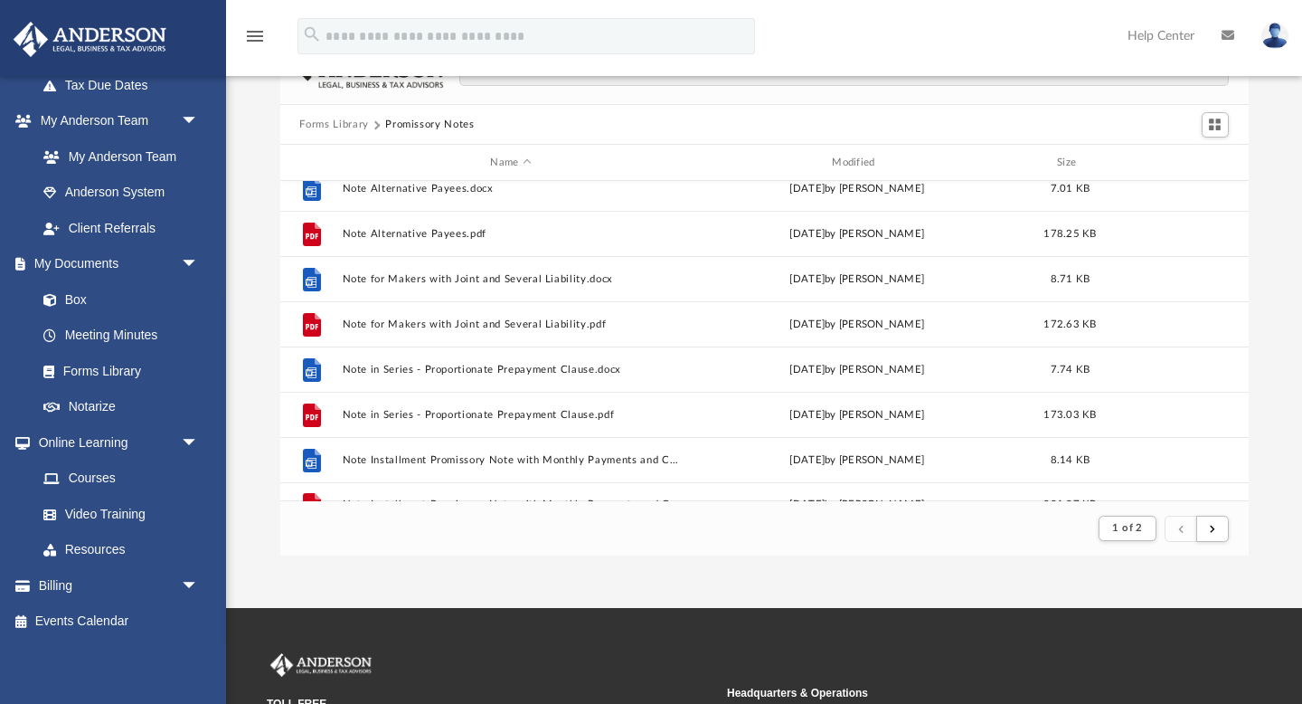
scroll to position [1941, 0]
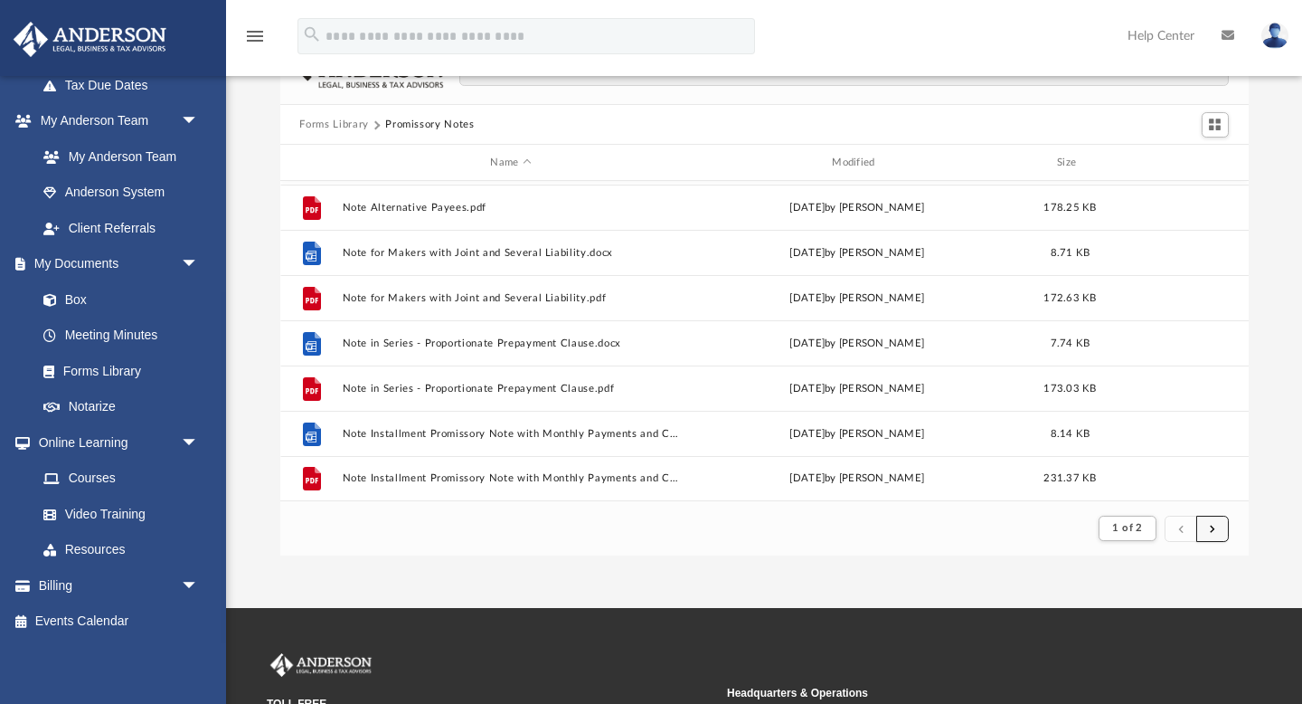
click at [1210, 523] on span "submit" at bounding box center [1212, 528] width 5 height 10
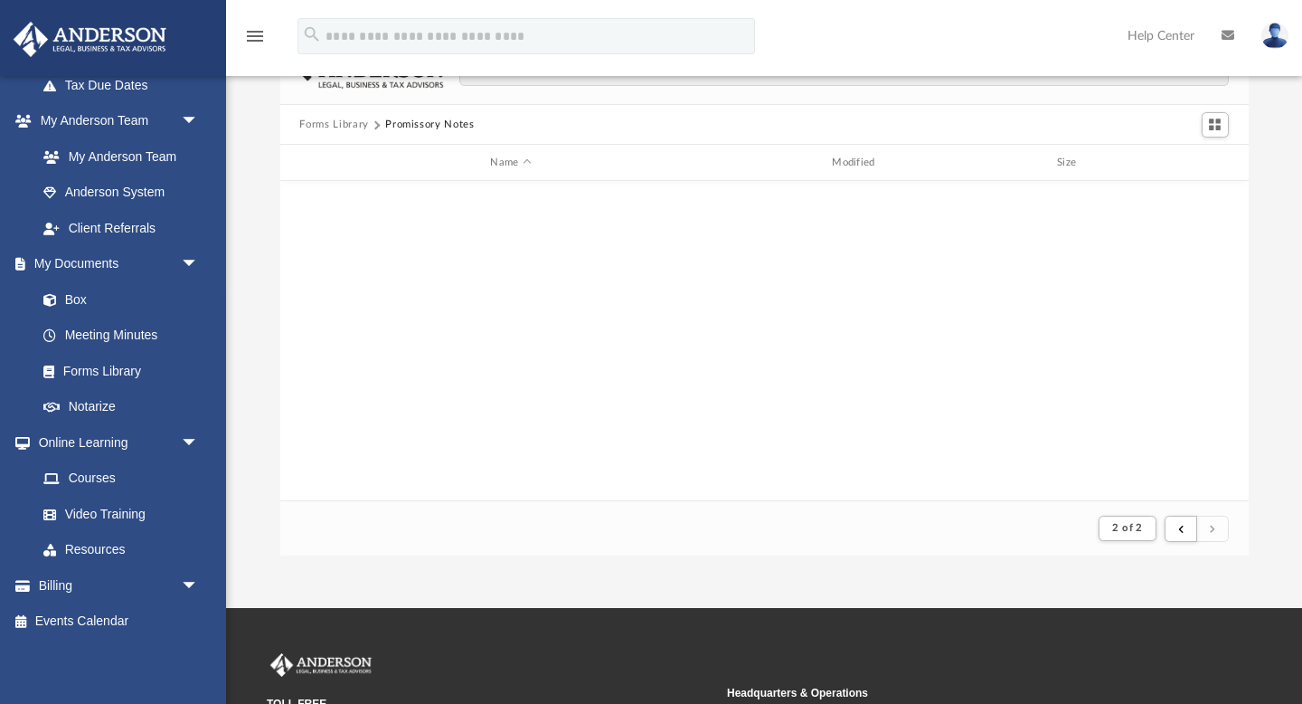
scroll to position [0, 0]
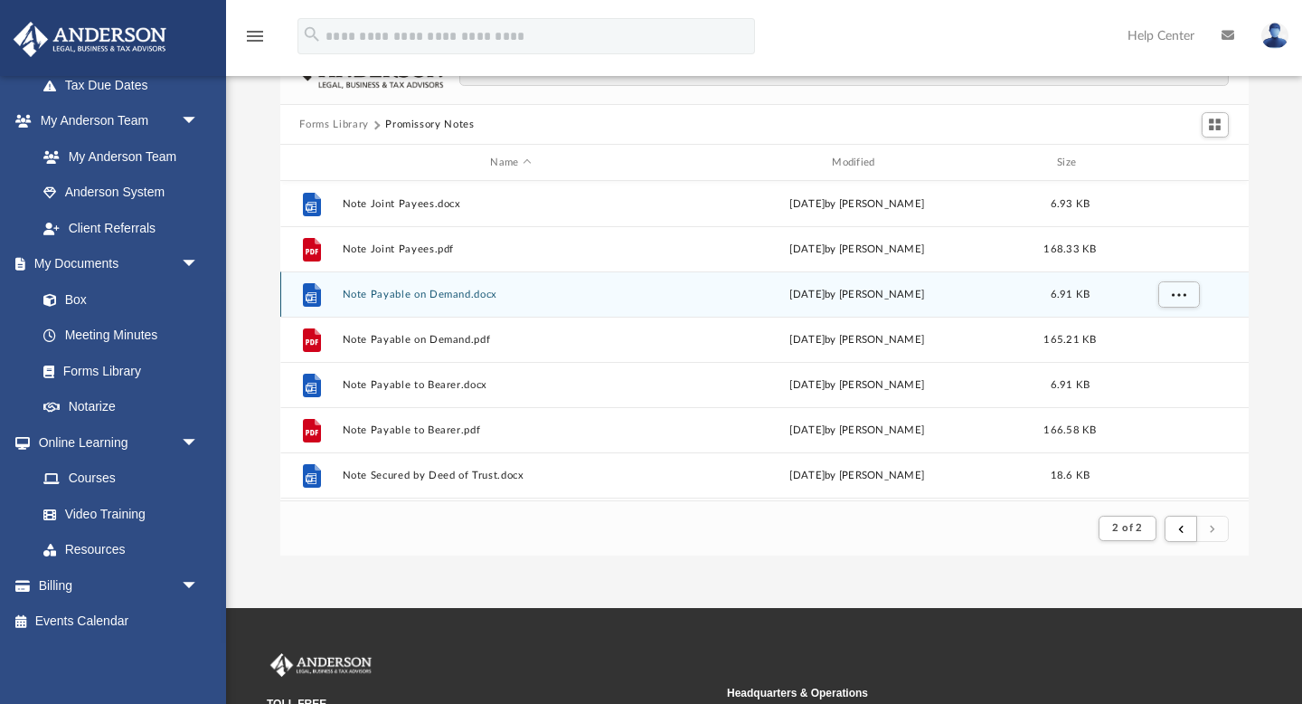
click at [418, 292] on button "Note Payable on Demand.docx" at bounding box center [511, 294] width 338 height 12
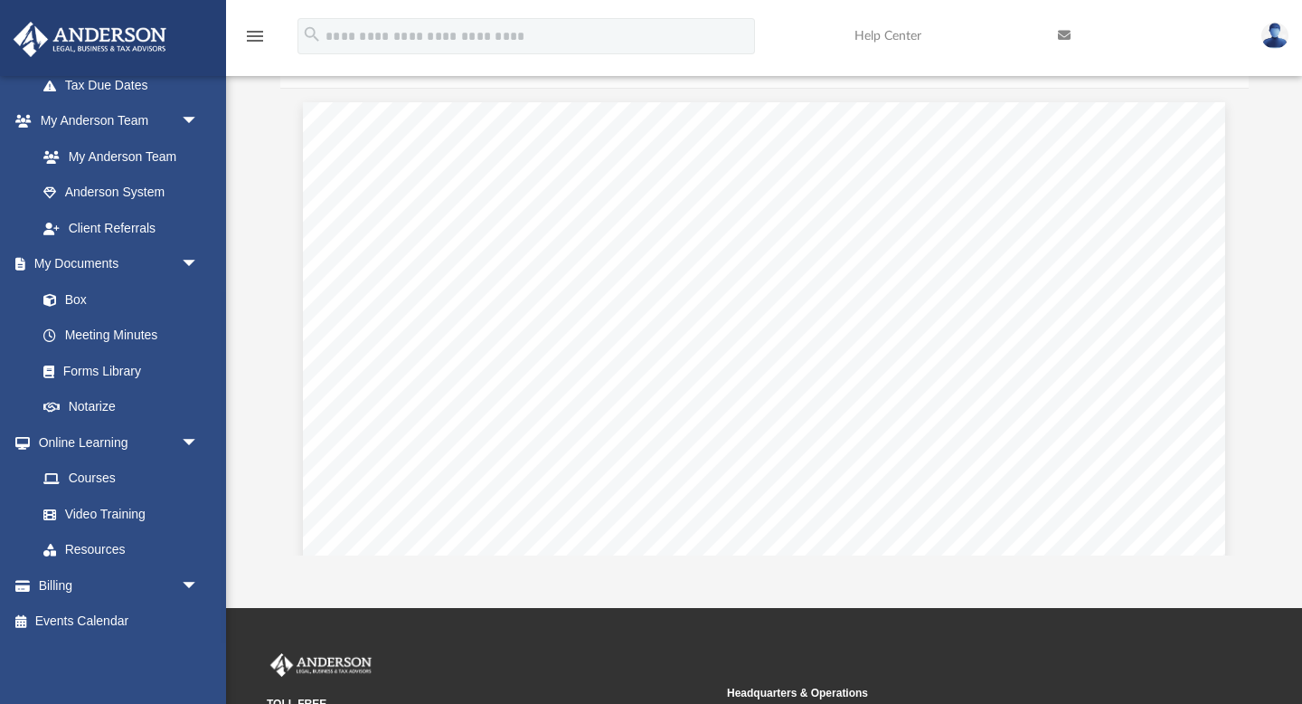
click at [1011, 263] on div "Note payable on demand $ (amount of note) (city and state) (date of note) On de…" at bounding box center [764, 699] width 922 height 1194
